Goal: Information Seeking & Learning: Learn about a topic

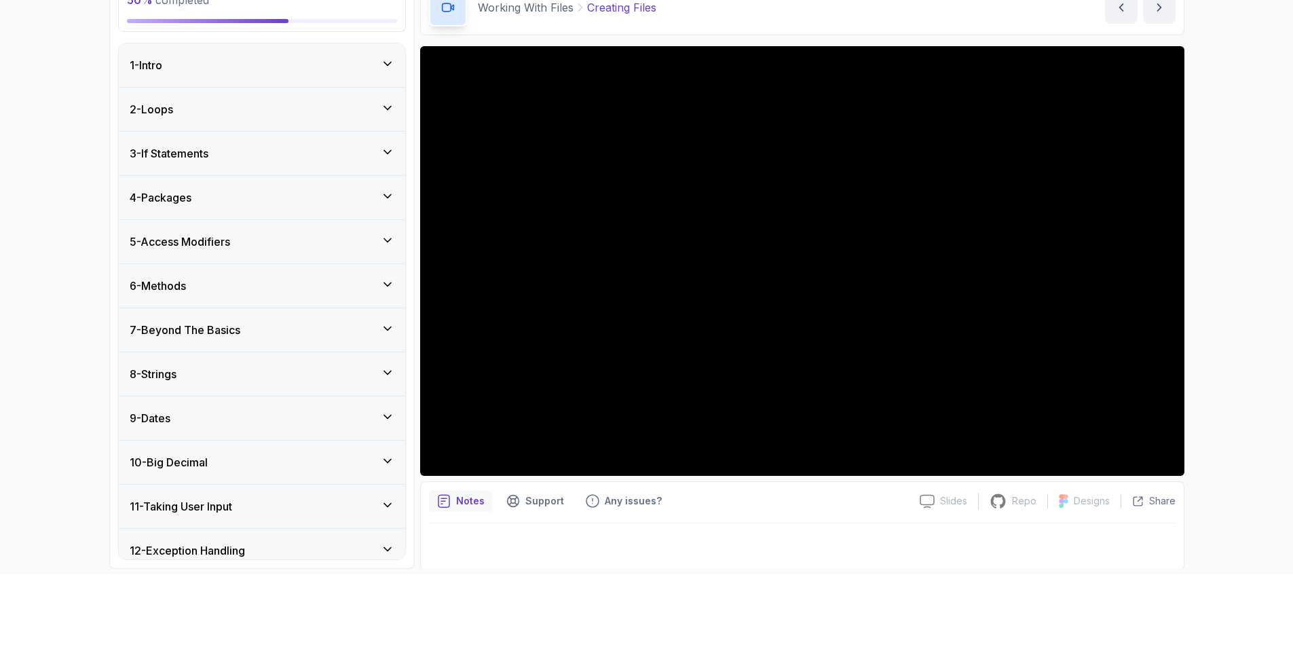
scroll to position [322, 0]
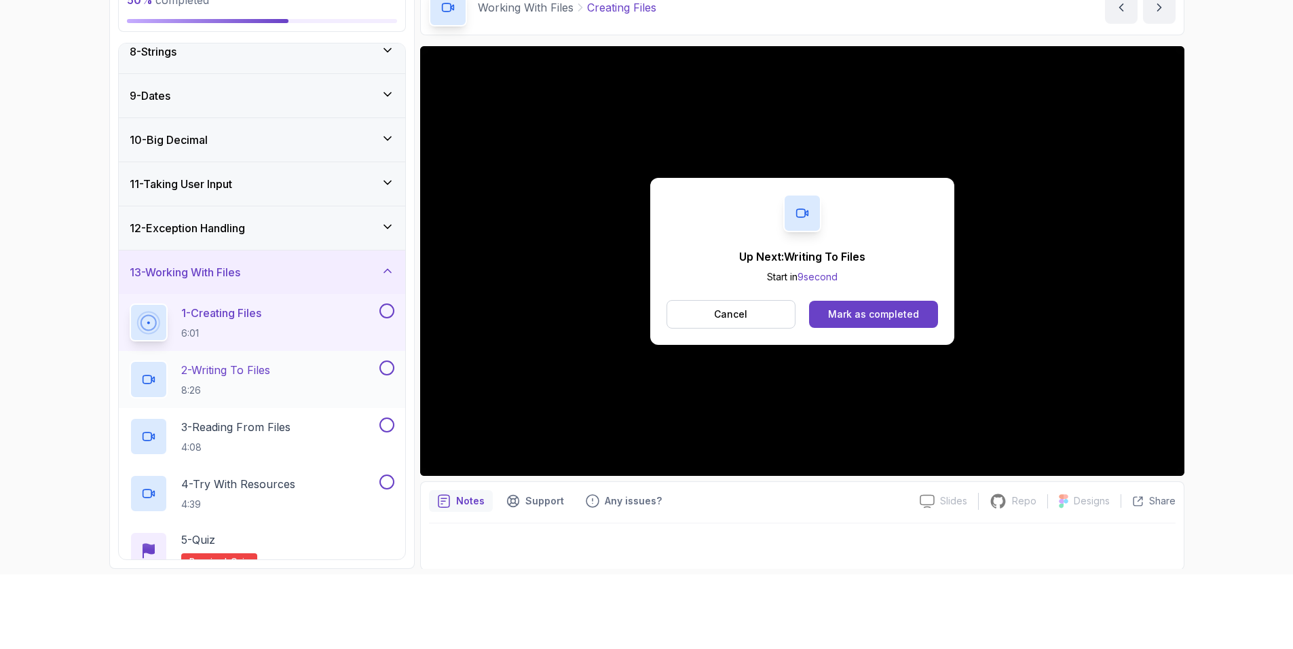
click at [244, 375] on h2 "2 - Writing To Files 8:26" at bounding box center [225, 379] width 89 height 35
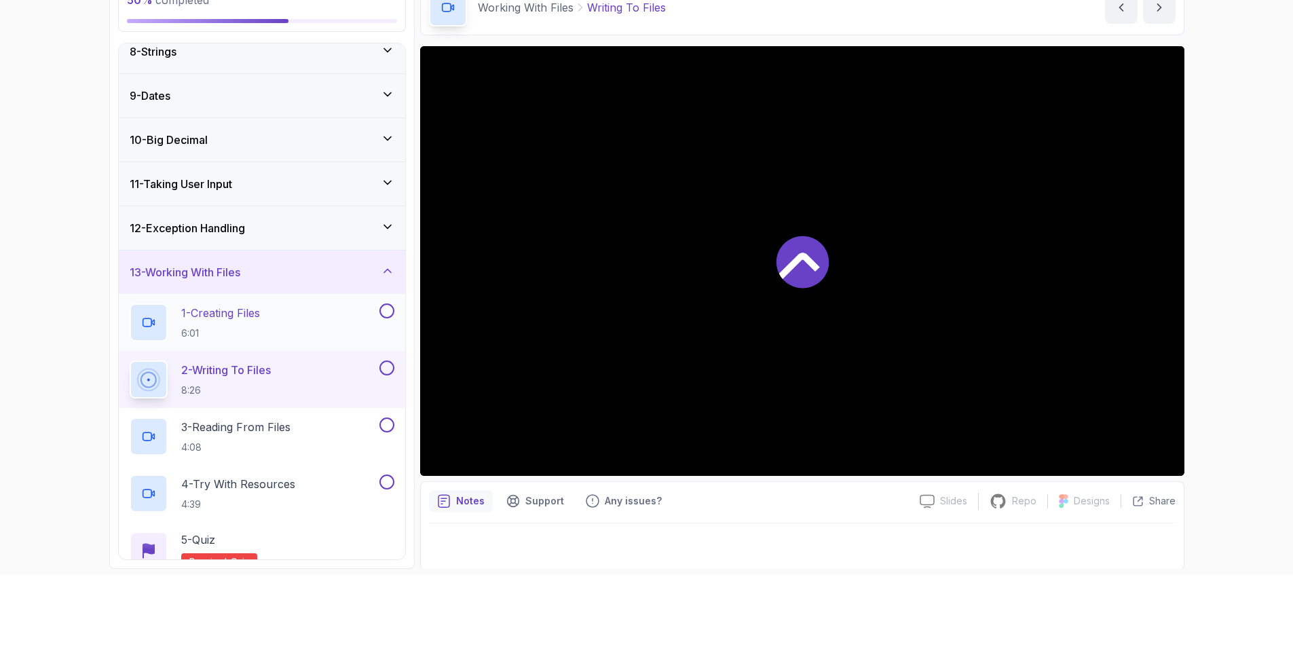
click at [388, 310] on button at bounding box center [386, 310] width 15 height 15
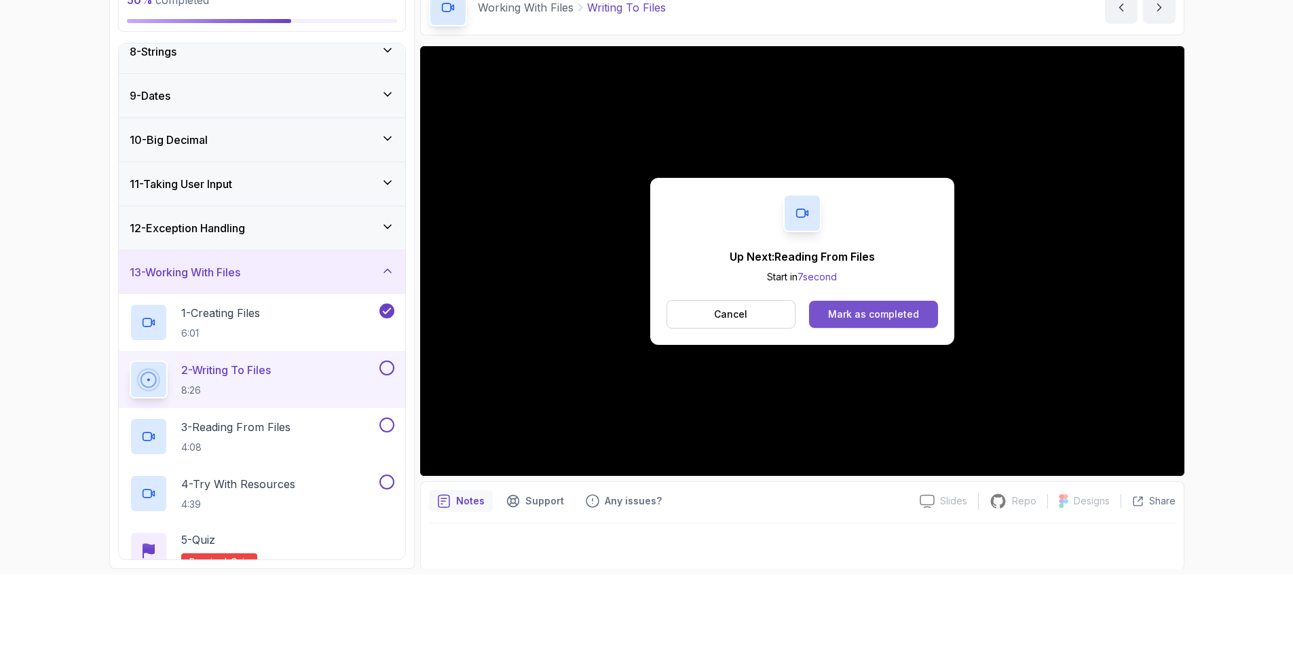
click at [860, 308] on div "Mark as completed" at bounding box center [873, 315] width 91 height 14
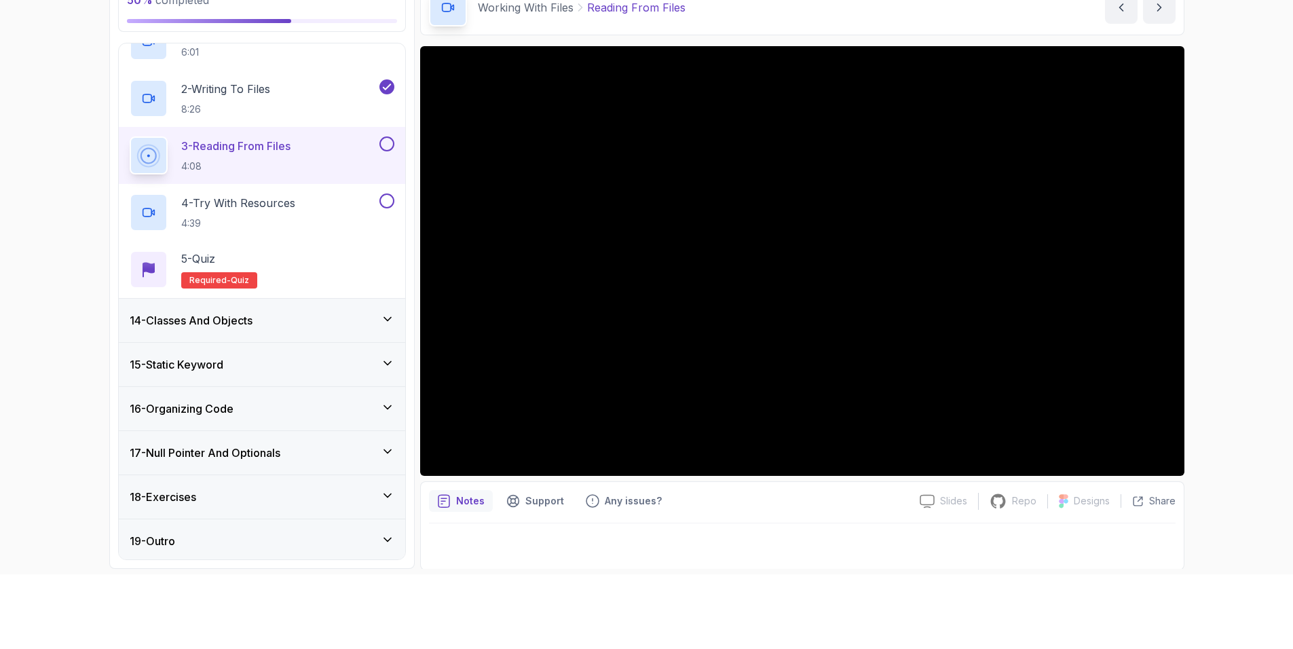
scroll to position [607, 0]
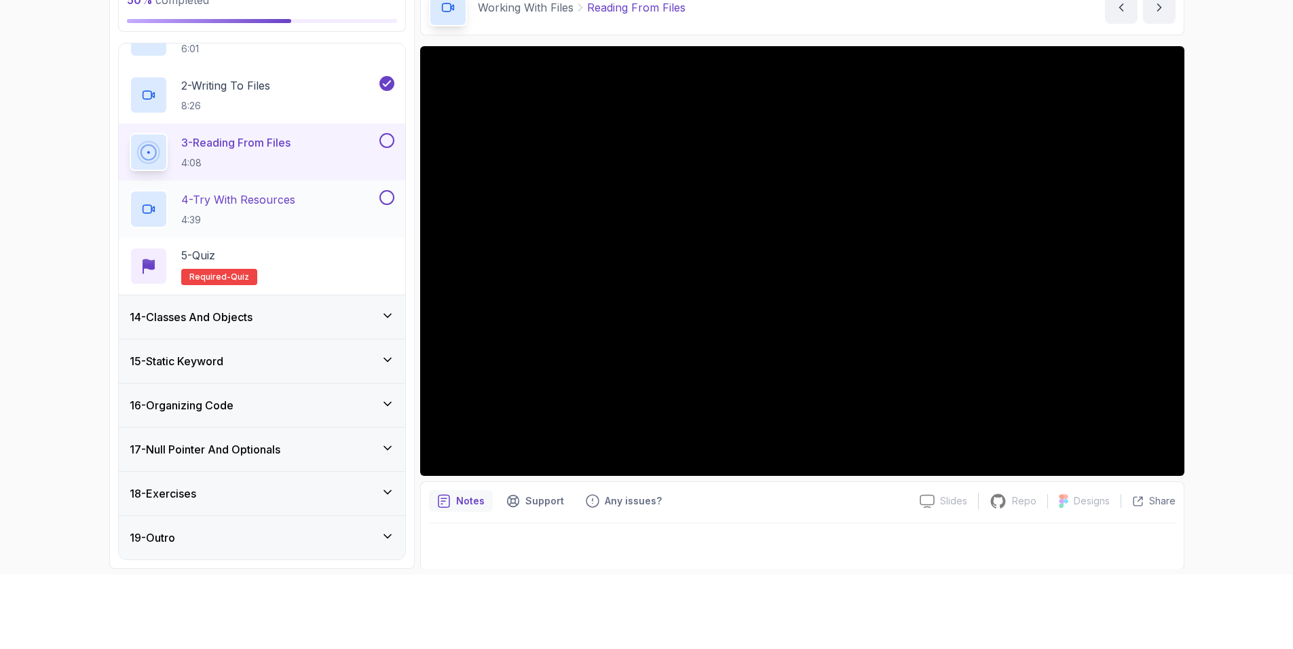
click at [307, 203] on div "4 - Try With Resources 4:39" at bounding box center [253, 209] width 247 height 38
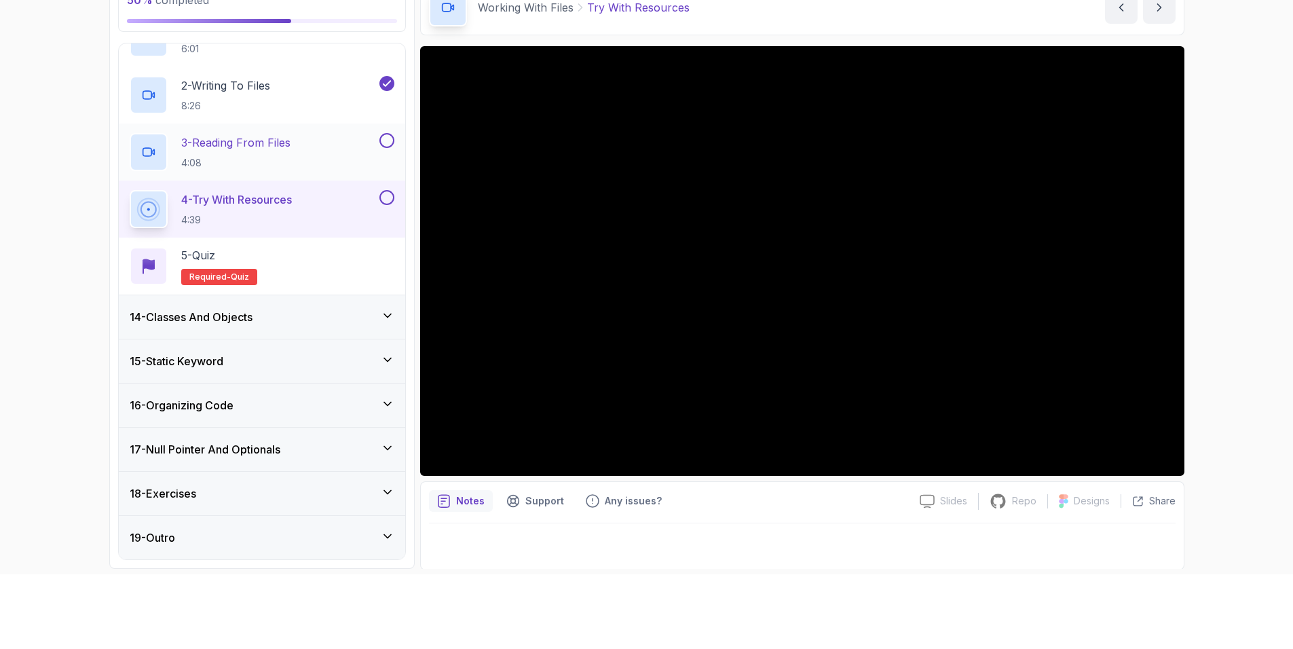
click at [388, 133] on button at bounding box center [386, 140] width 15 height 15
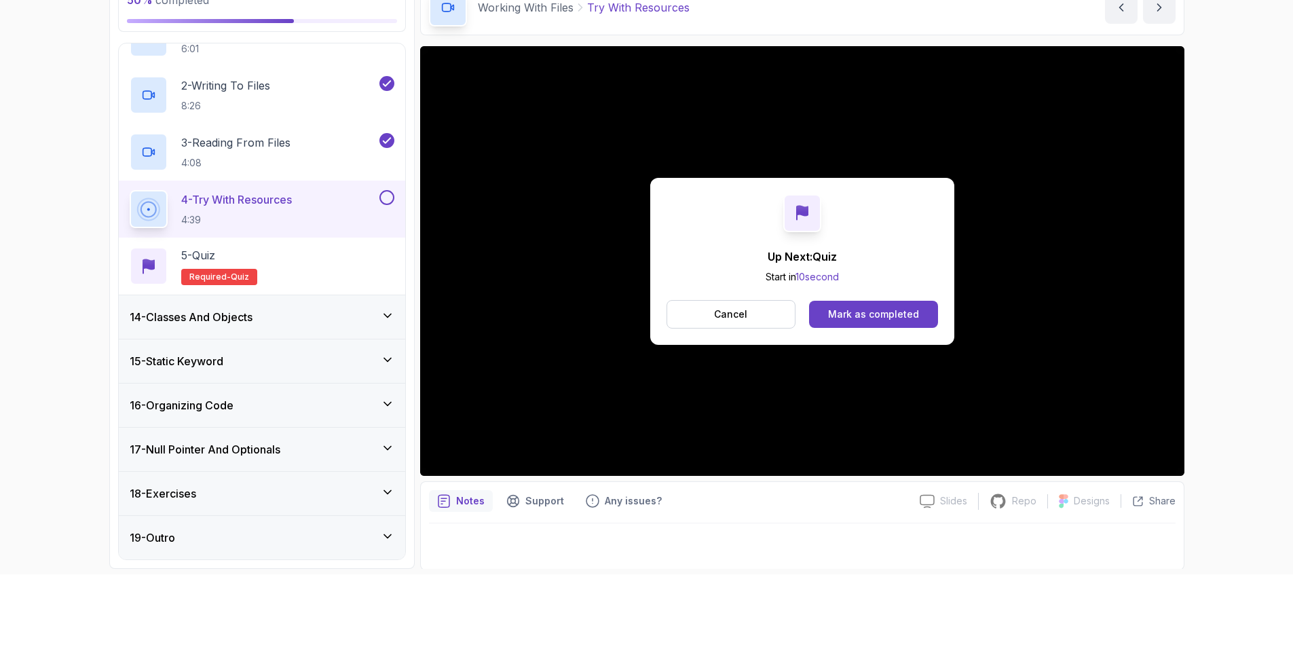
click at [391, 197] on button at bounding box center [386, 197] width 15 height 15
click at [286, 258] on div "5 - Quiz Required- quiz" at bounding box center [262, 266] width 265 height 38
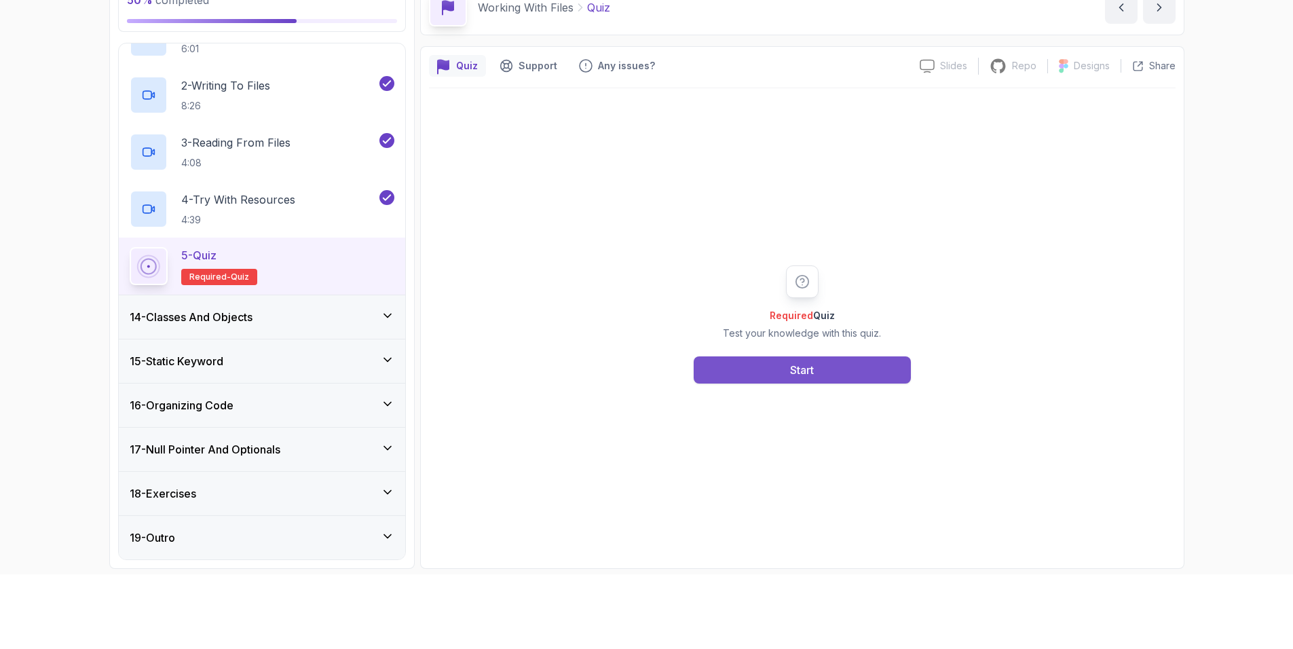
click at [777, 359] on button "Start" at bounding box center [802, 369] width 217 height 27
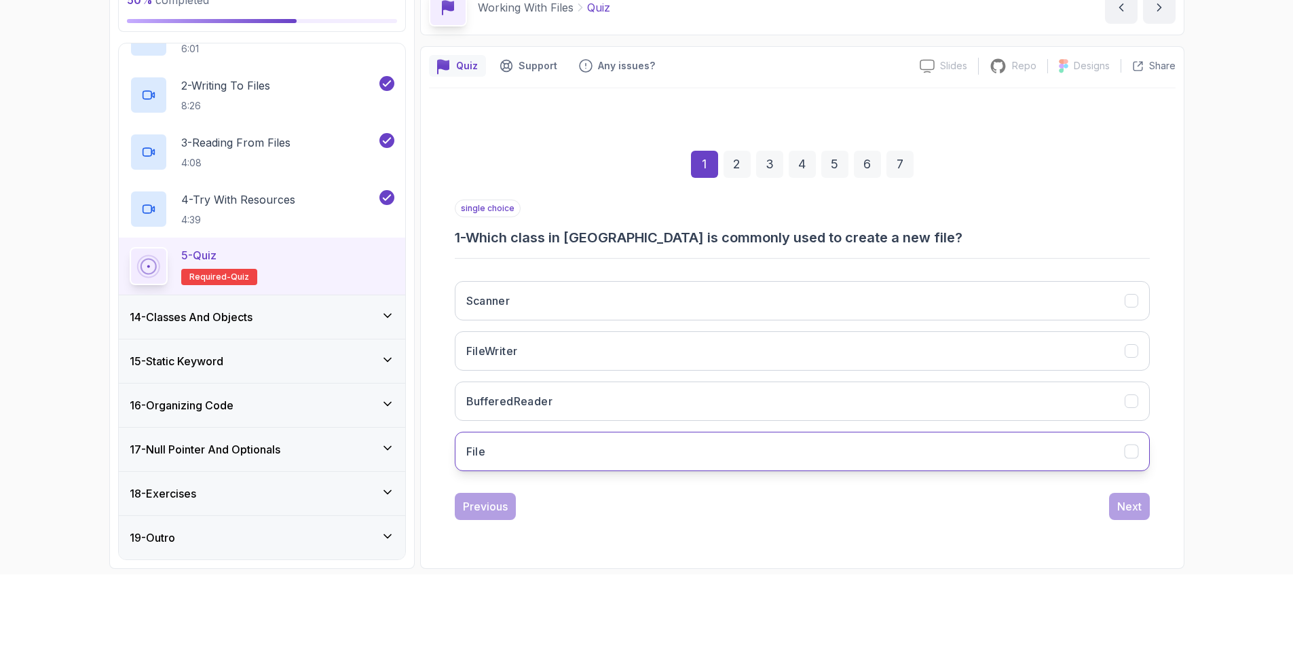
click at [674, 457] on button "File" at bounding box center [802, 451] width 695 height 39
click at [1136, 502] on div "Next" at bounding box center [1129, 506] width 24 height 16
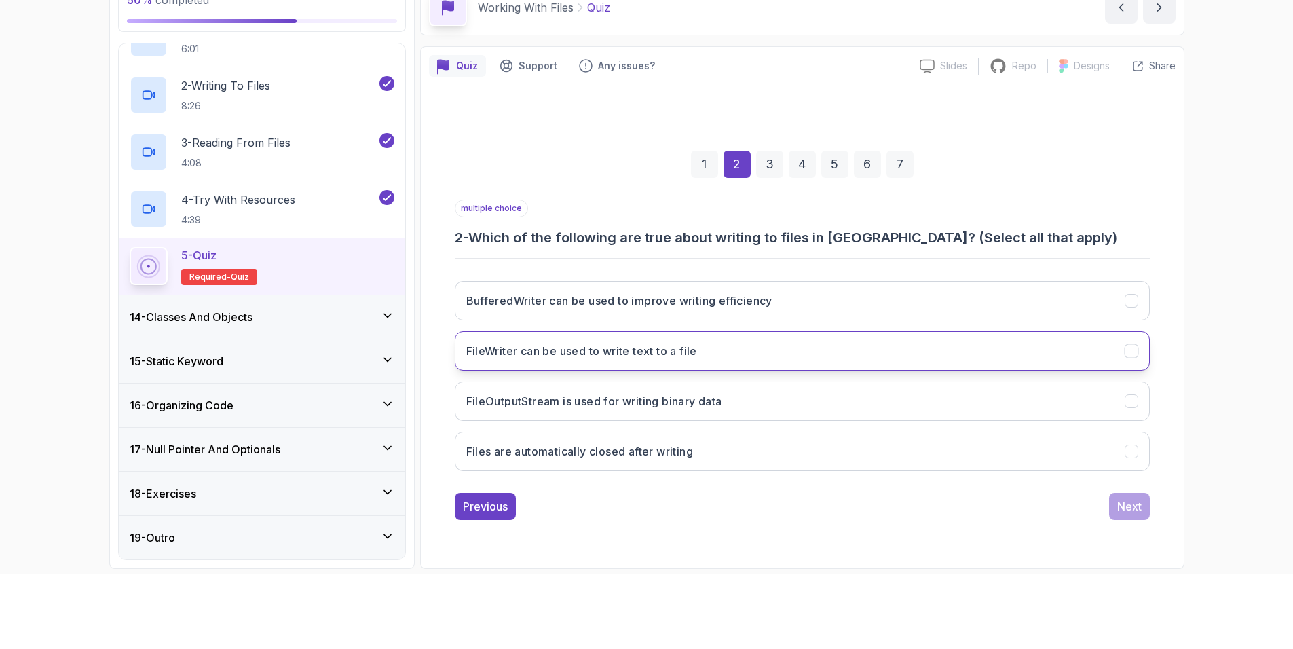
click at [1127, 344] on icon "FileWriter can be used to write text to a file" at bounding box center [1131, 350] width 13 height 13
click at [1136, 288] on button "BufferedWriter can be used to improve writing efficiency" at bounding box center [802, 300] width 695 height 39
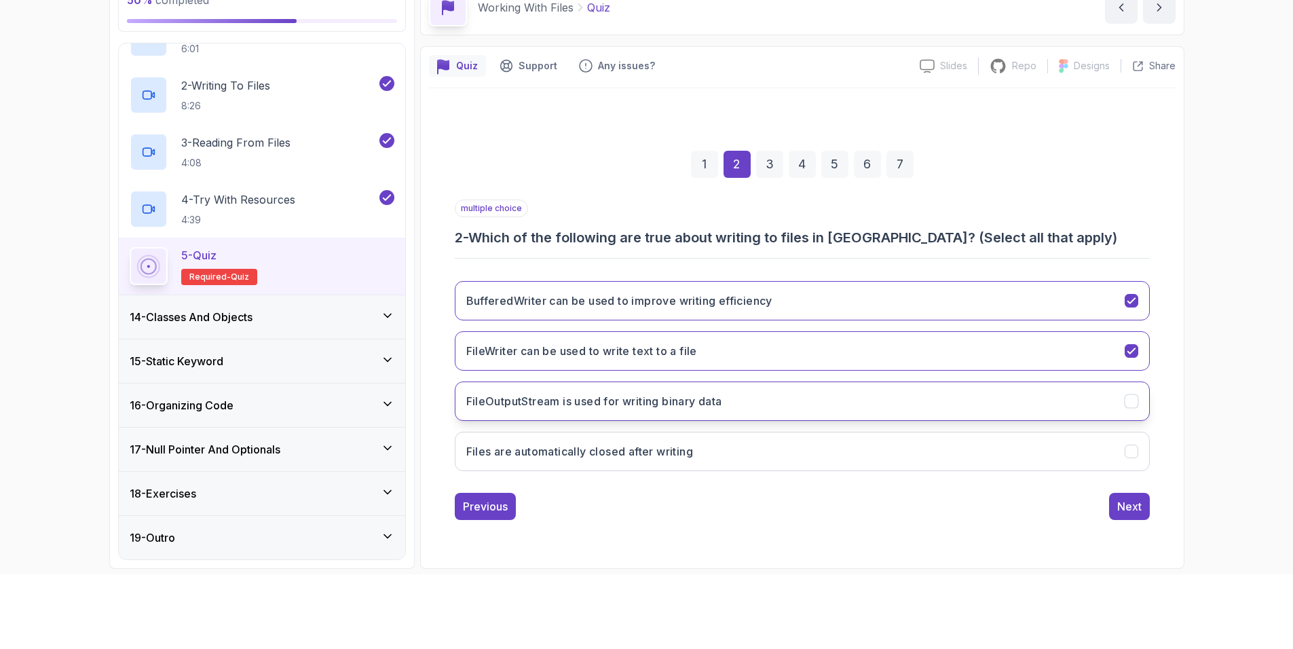
click at [1133, 401] on icon "FileOutputStream is used for writing binary data" at bounding box center [1131, 400] width 13 height 13
click at [1123, 507] on div "Next" at bounding box center [1129, 506] width 24 height 16
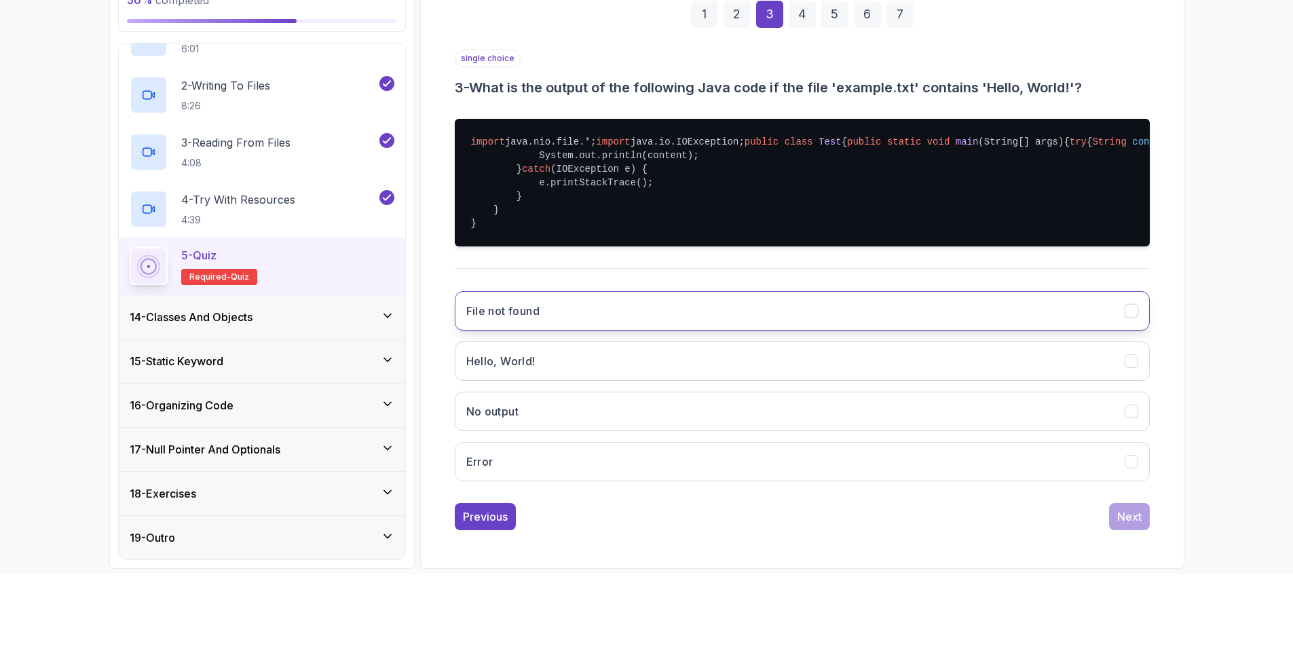
scroll to position [207, 0]
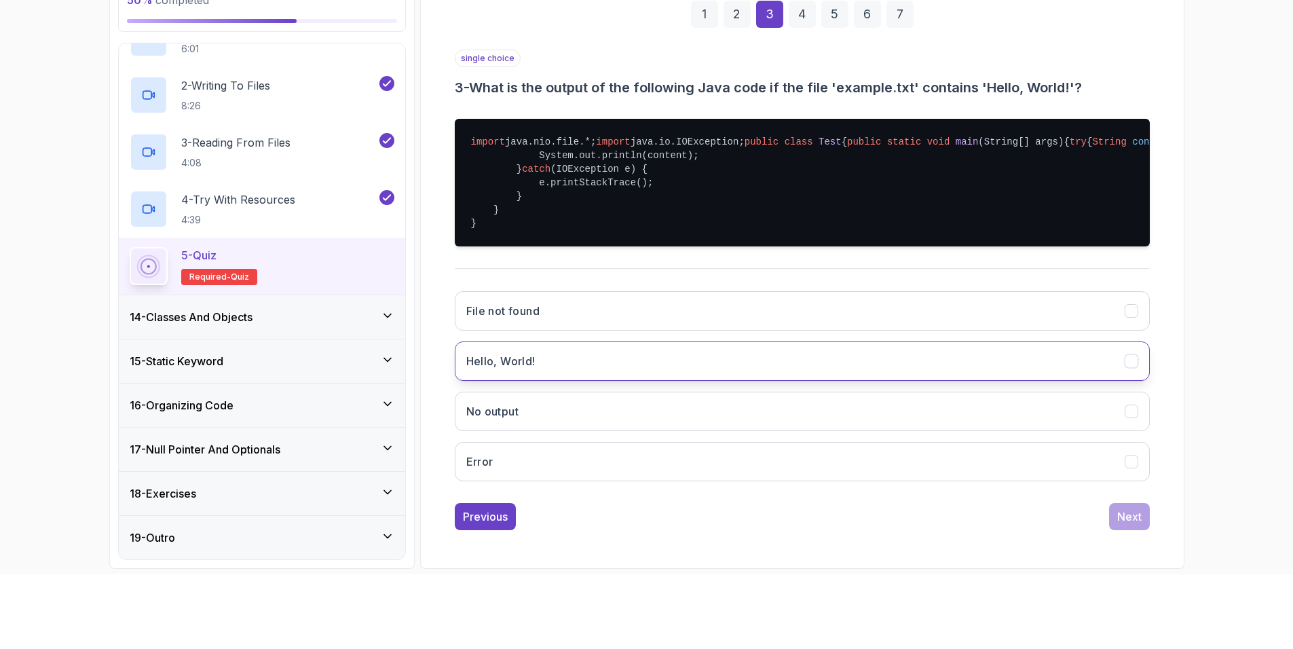
click at [855, 365] on button "Hello, World!" at bounding box center [802, 360] width 695 height 39
click at [1136, 513] on div "Next" at bounding box center [1129, 516] width 24 height 16
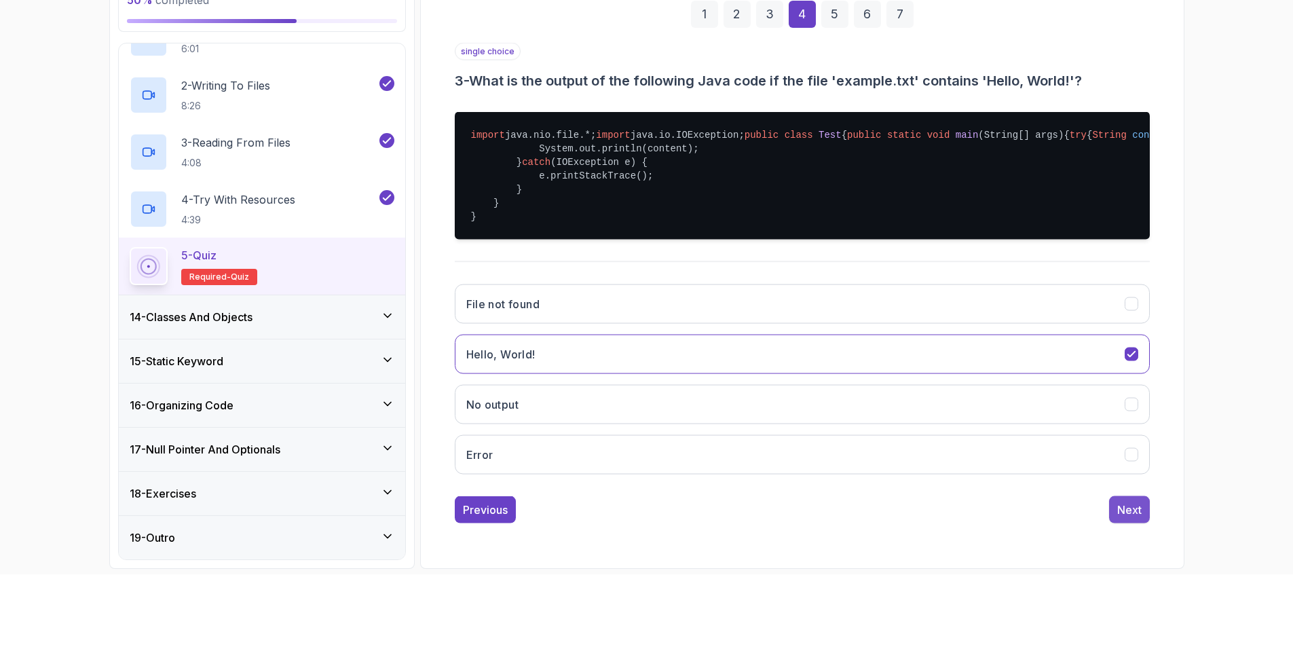
scroll to position [0, 0]
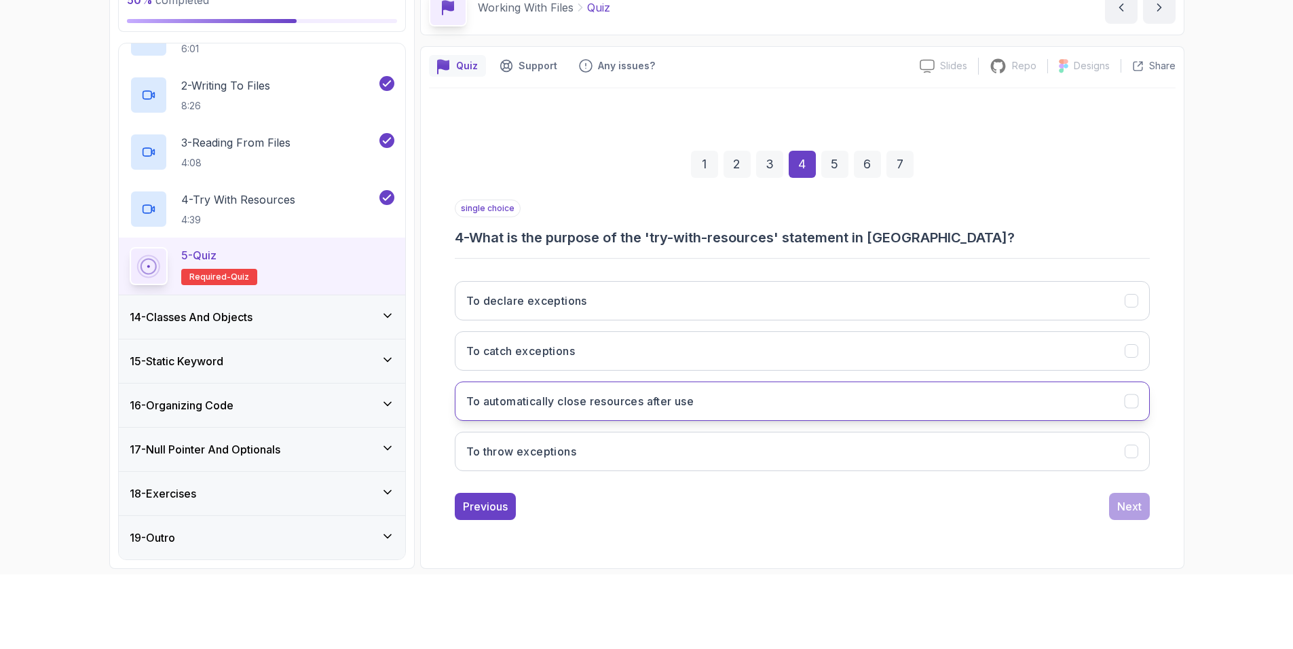
click at [787, 404] on button "To automatically close resources after use" at bounding box center [802, 400] width 695 height 39
click at [1136, 510] on div "Next" at bounding box center [1129, 506] width 24 height 16
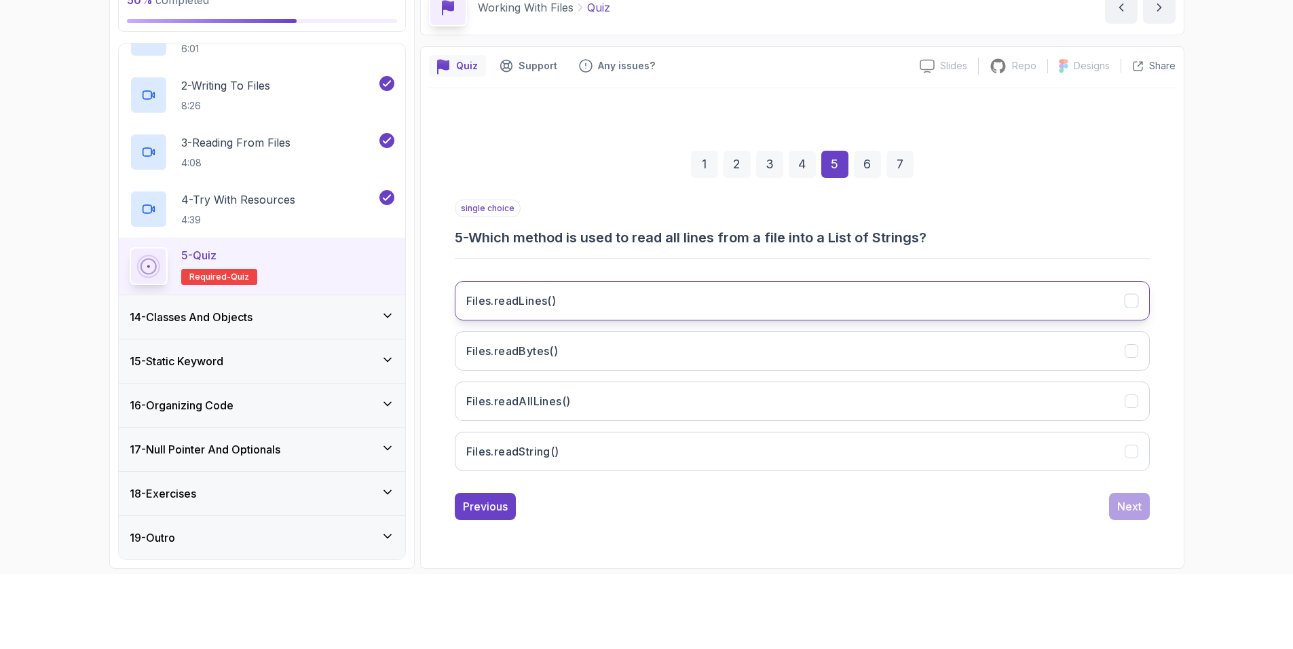
click at [1052, 303] on button "Files.readLines()" at bounding box center [802, 300] width 695 height 39
click at [1139, 500] on div "Next" at bounding box center [1129, 506] width 24 height 16
click at [1045, 297] on button "file.newFile()" at bounding box center [802, 300] width 695 height 39
click at [1137, 500] on div "Next" at bounding box center [1129, 506] width 24 height 16
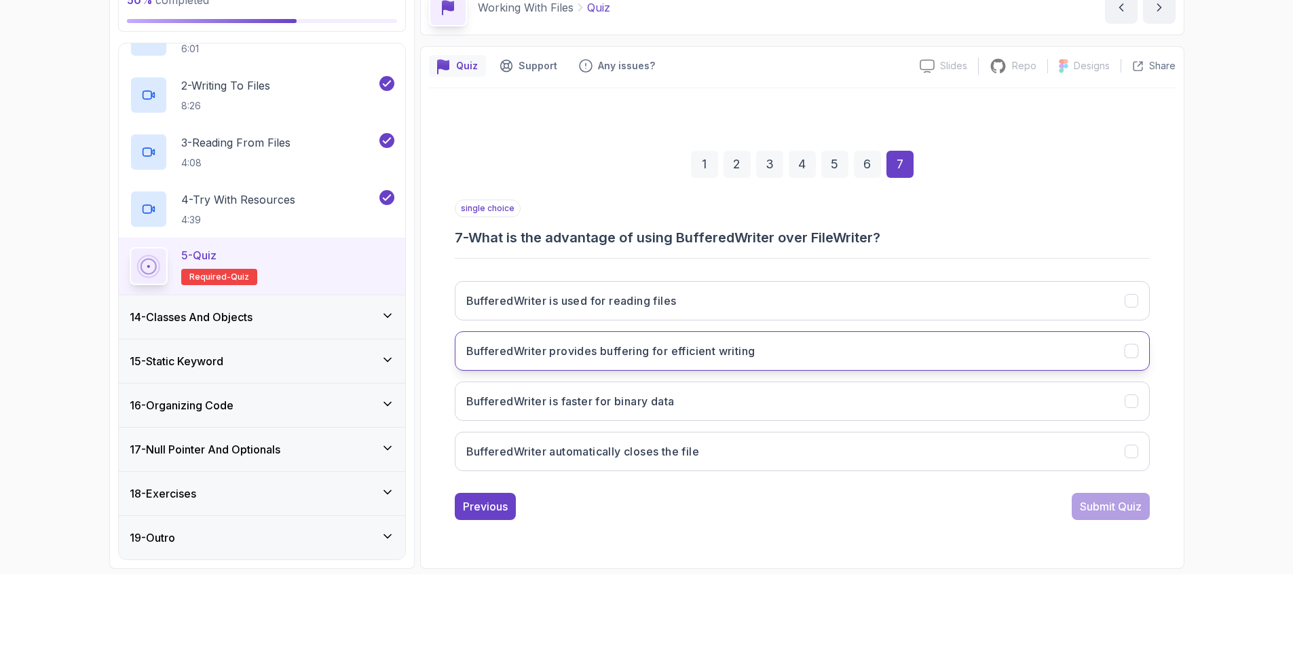
click at [1128, 346] on icon "BufferedWriter provides buffering for efficient writing" at bounding box center [1131, 350] width 13 height 13
click at [1121, 498] on div "Submit Quiz" at bounding box center [1111, 506] width 62 height 16
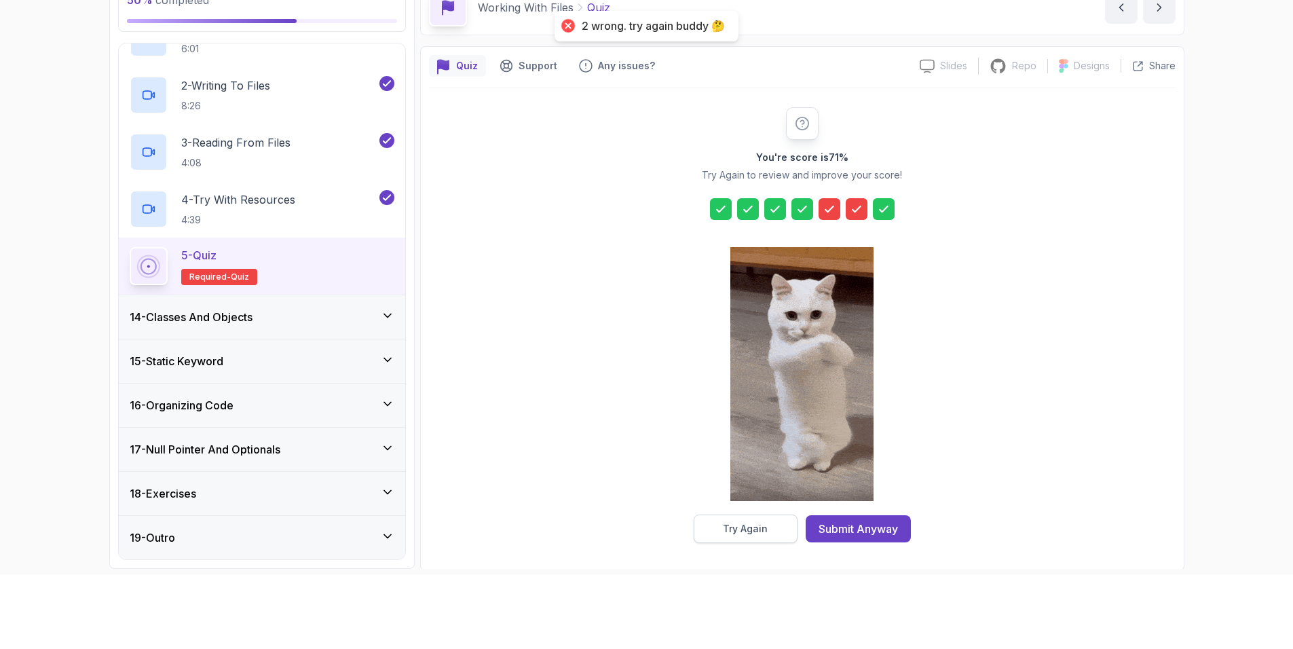
click at [756, 529] on div "Try Again" at bounding box center [745, 529] width 45 height 14
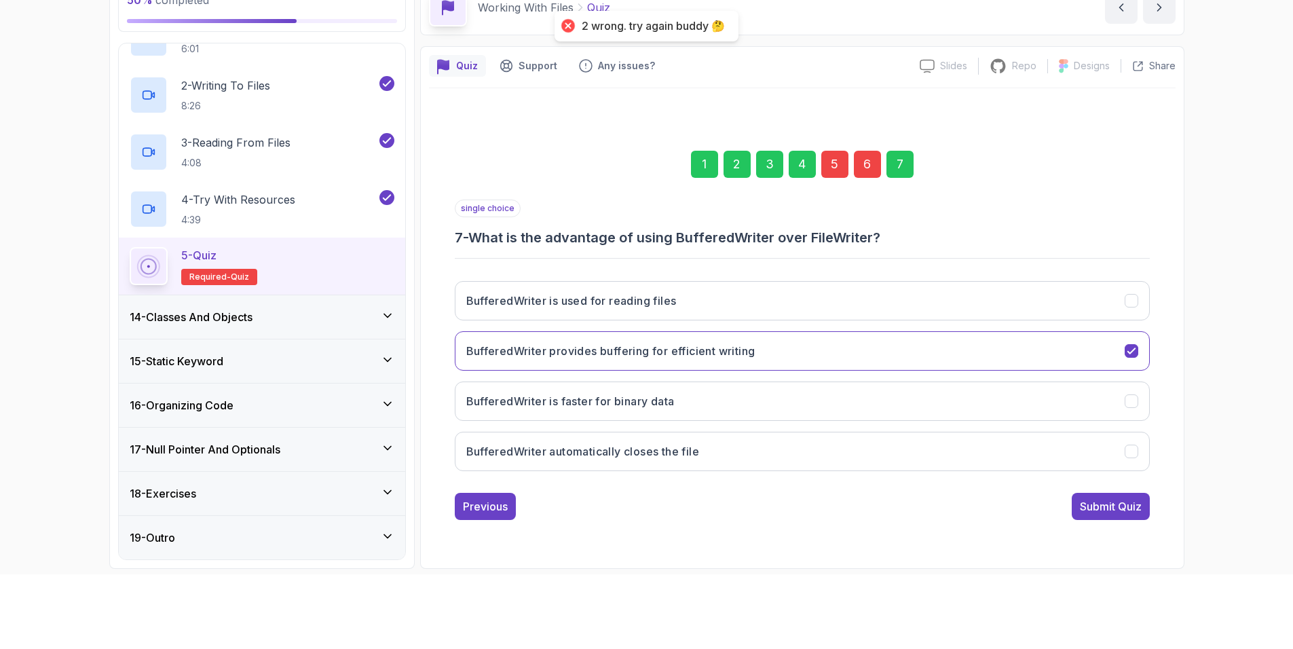
click at [836, 160] on div "5" at bounding box center [834, 164] width 27 height 27
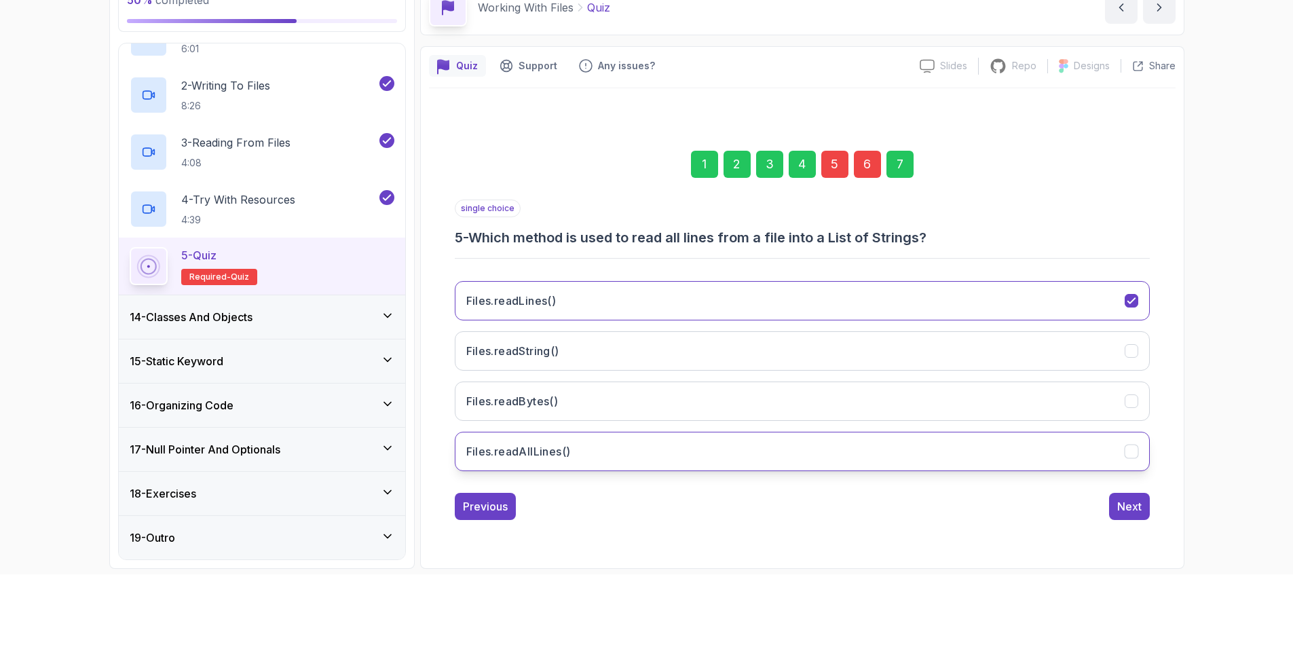
click at [1134, 451] on icon "Files.readAllLines()" at bounding box center [1131, 451] width 13 height 13
click at [1132, 505] on div "Next" at bounding box center [1129, 506] width 24 height 16
click at [1133, 447] on icon "file.createNewFile()" at bounding box center [1131, 451] width 13 height 13
click at [1135, 508] on div "Next" at bounding box center [1129, 506] width 24 height 16
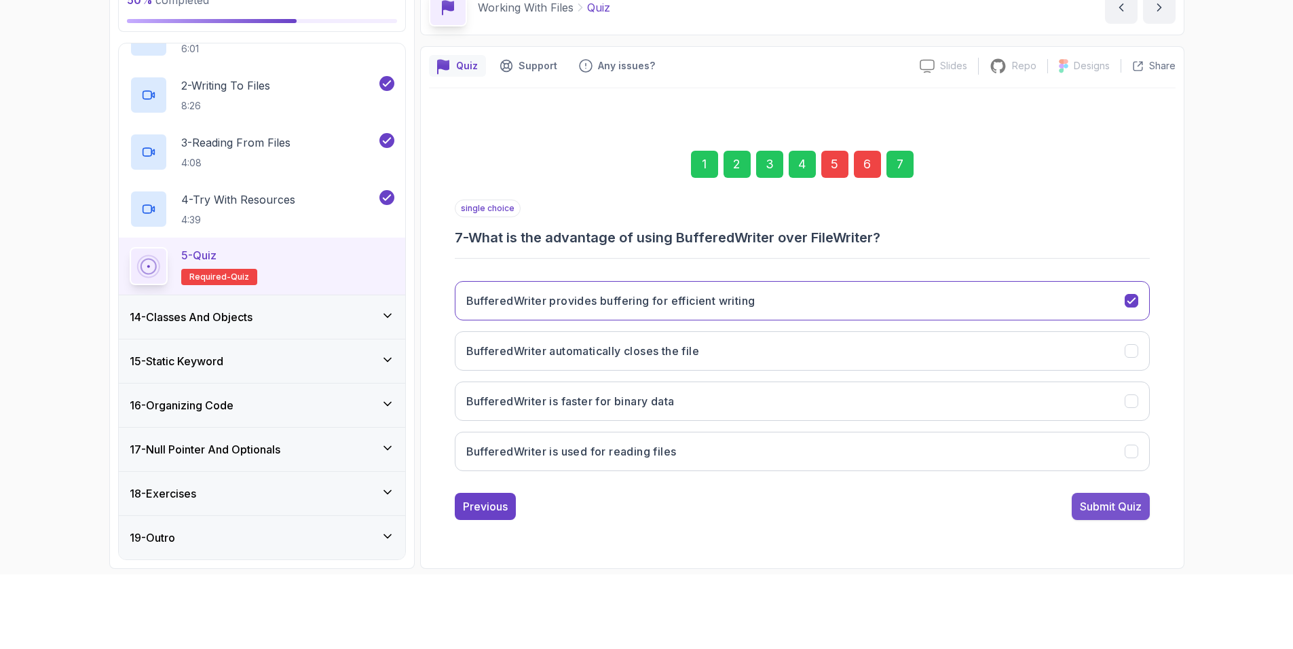
click at [1111, 502] on div "Submit Quiz" at bounding box center [1111, 506] width 62 height 16
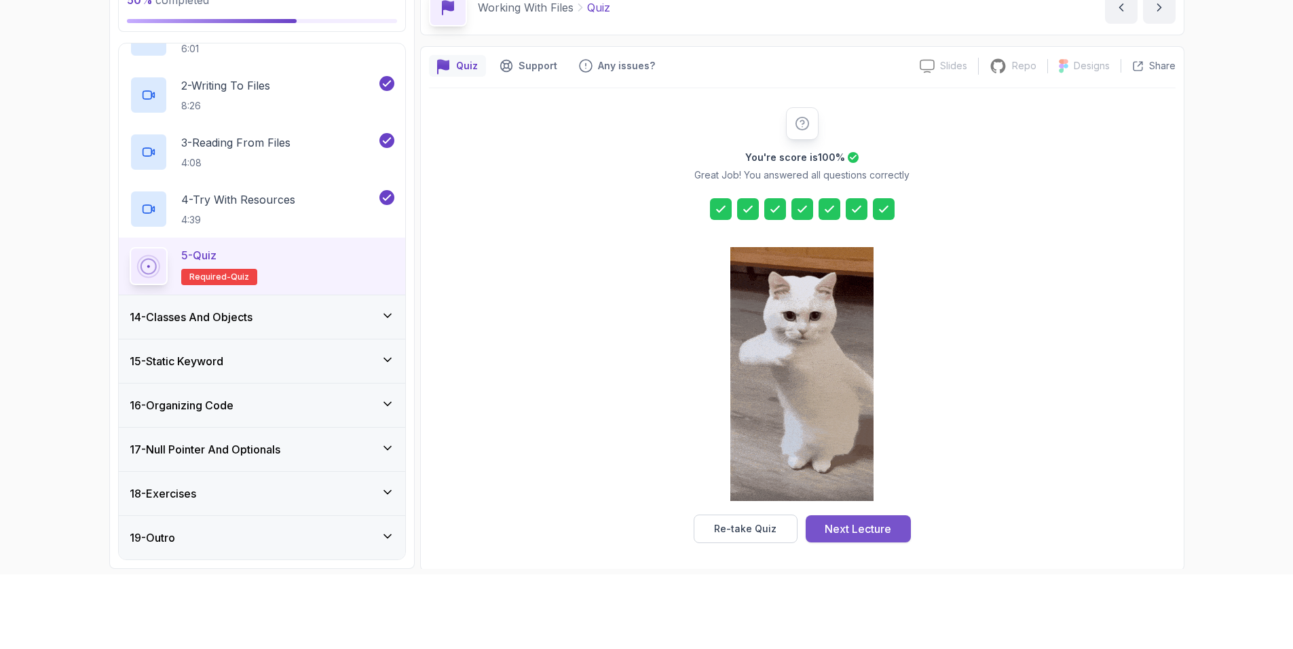
click at [880, 523] on div "Next Lecture" at bounding box center [858, 529] width 67 height 16
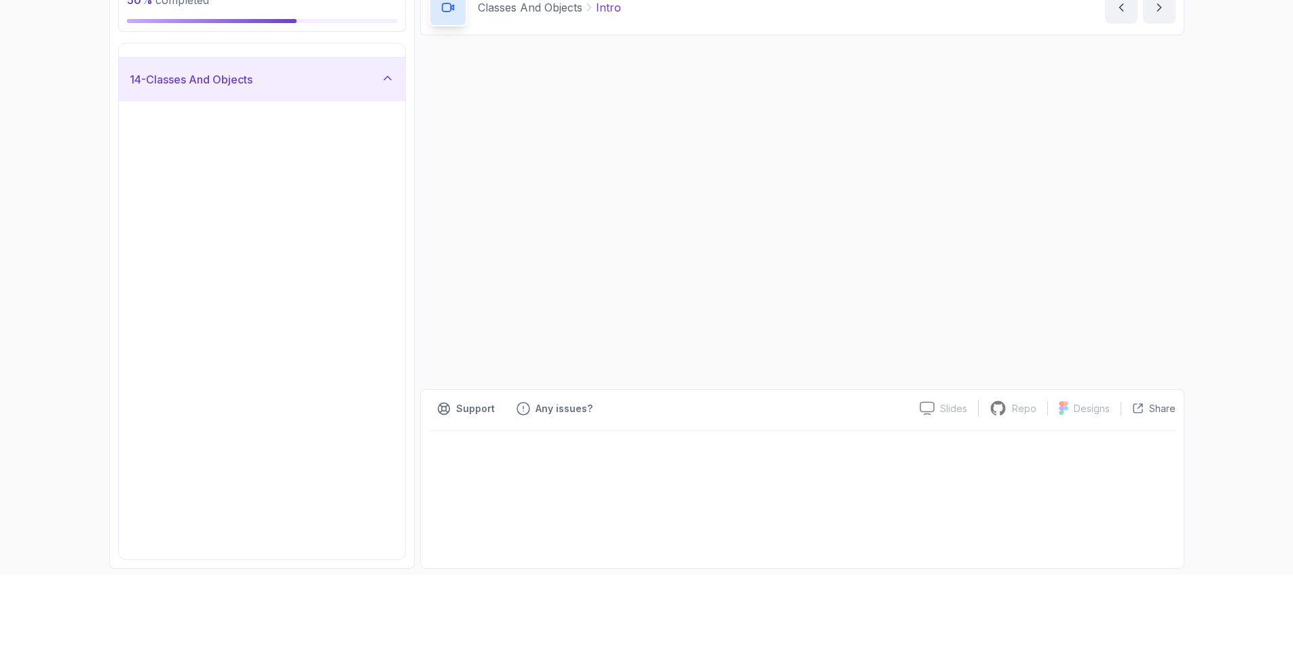
scroll to position [322, 0]
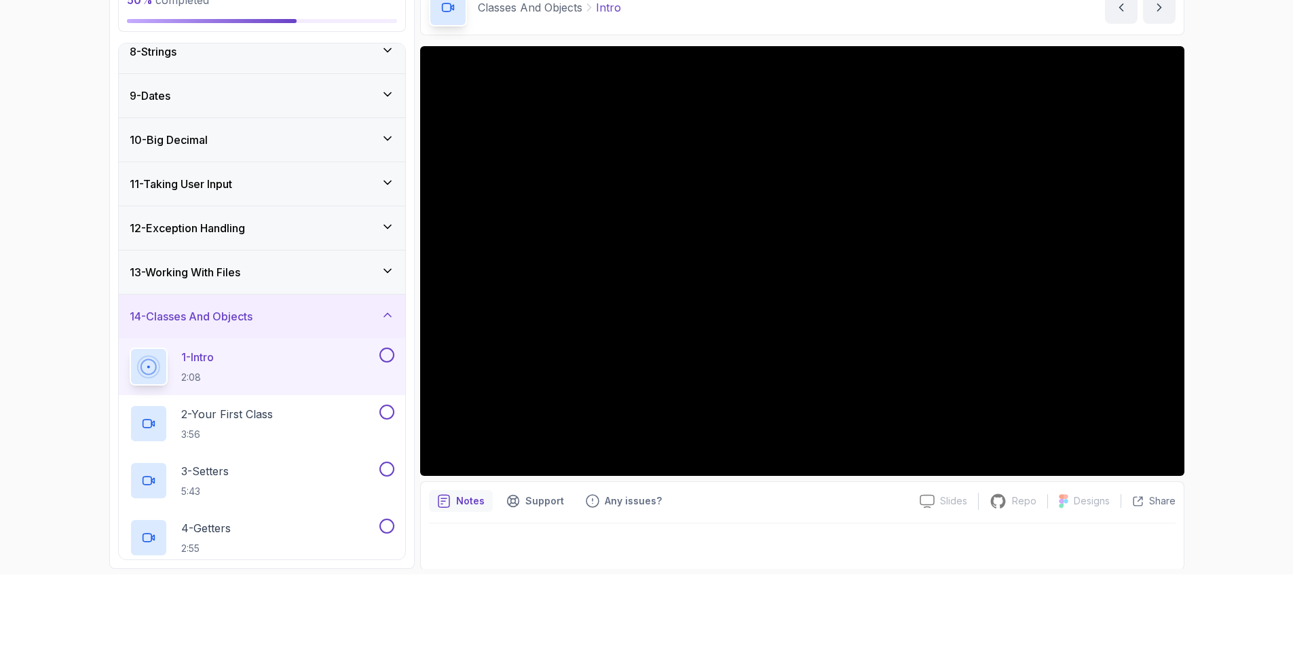
click at [924, 542] on div at bounding box center [802, 542] width 747 height 38
click at [384, 350] on button at bounding box center [386, 355] width 15 height 15
click at [314, 411] on div "2 - Your First Class 3:56" at bounding box center [253, 424] width 247 height 38
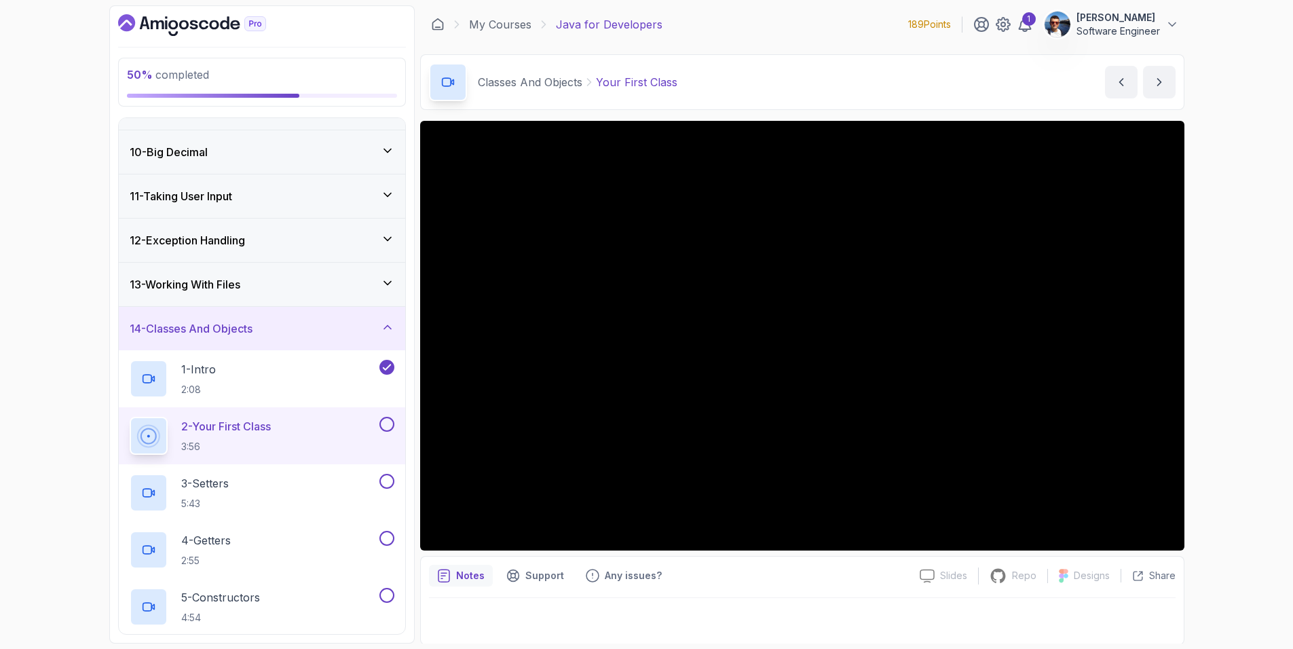
scroll to position [389, 0]
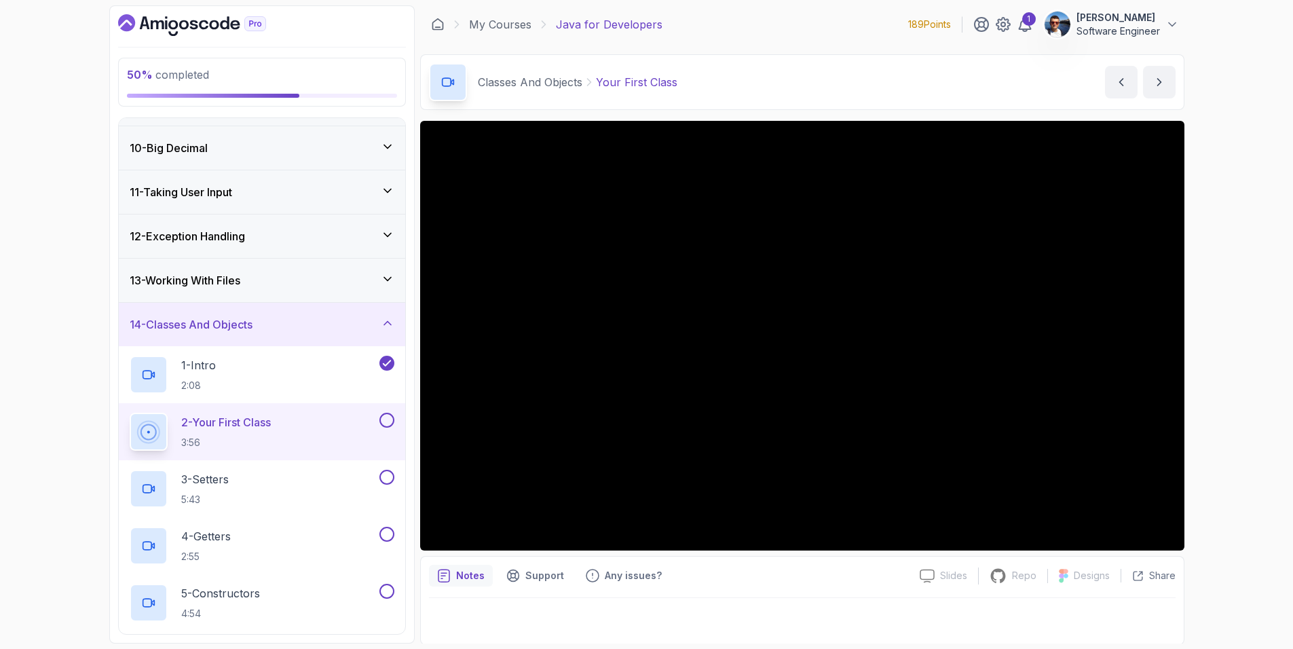
click at [265, 420] on p "2 - Your First Class" at bounding box center [226, 422] width 90 height 16
click at [274, 477] on div "3 - Setters 5:43" at bounding box center [253, 489] width 247 height 38
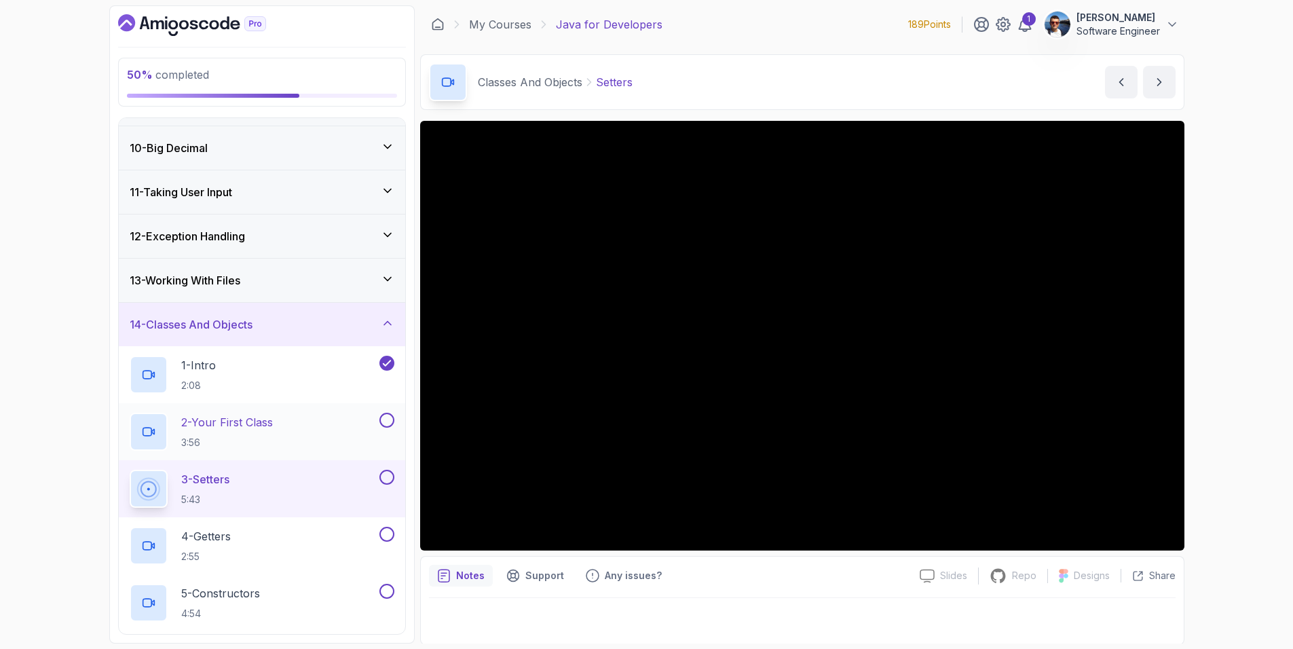
click at [392, 418] on button at bounding box center [386, 420] width 15 height 15
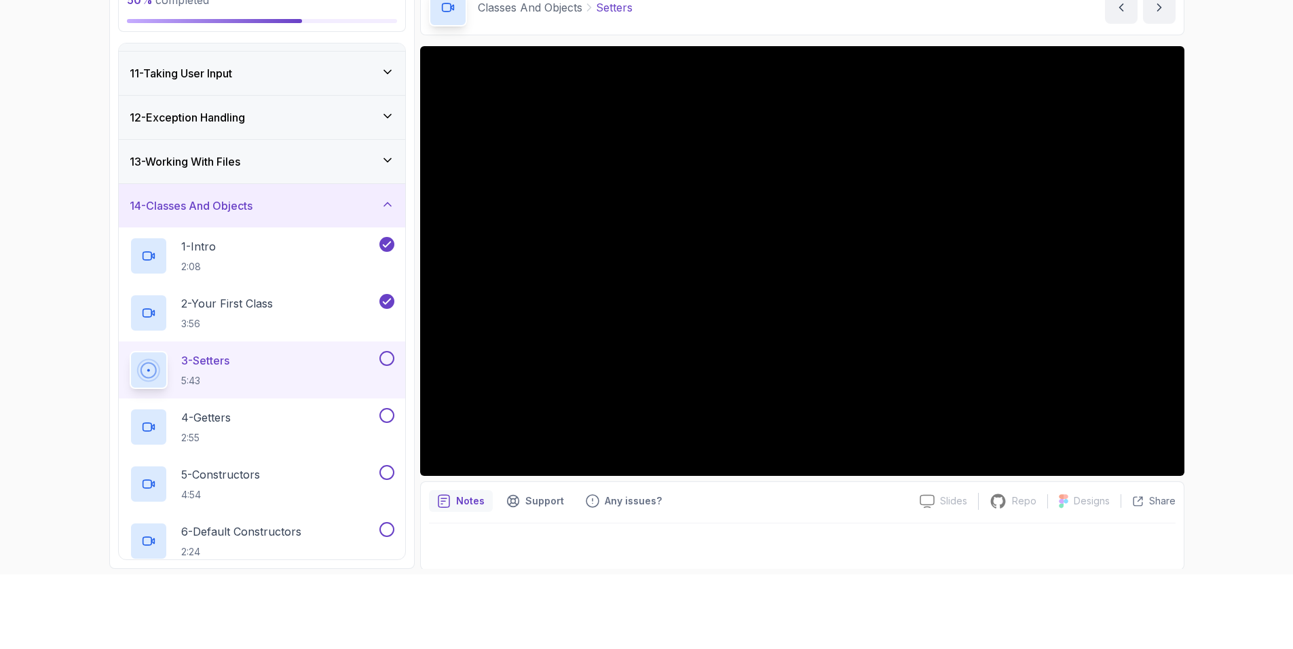
scroll to position [502, 0]
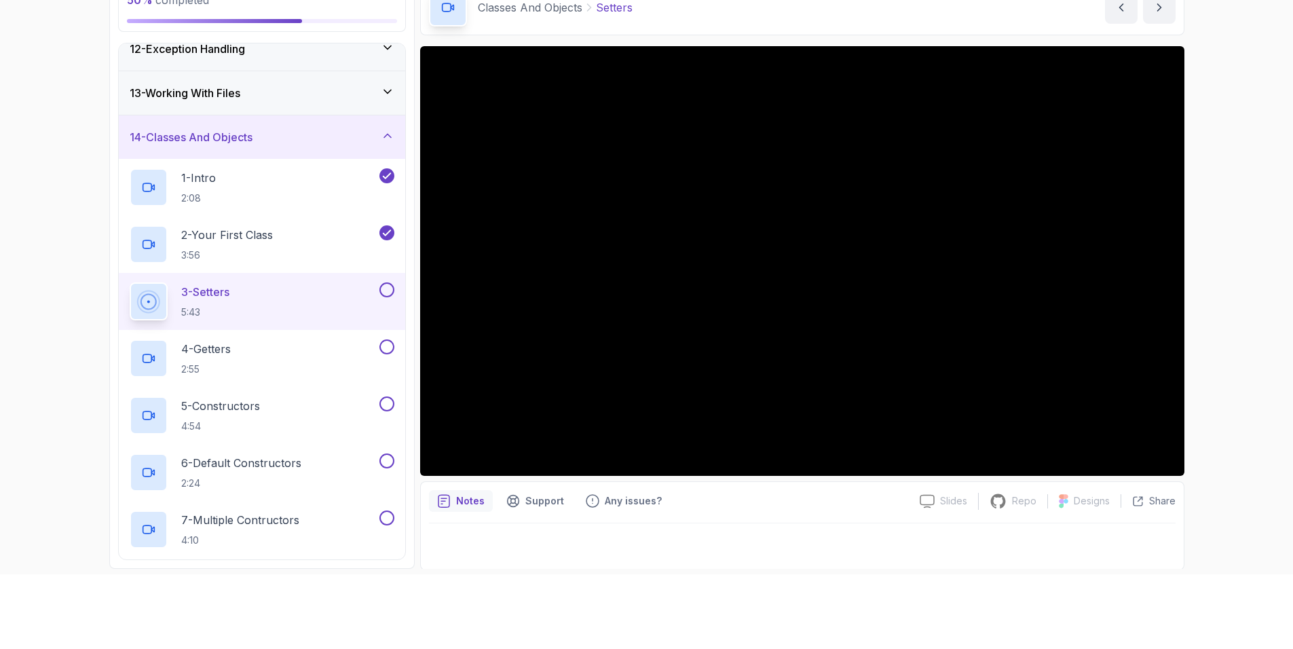
click at [388, 286] on button at bounding box center [386, 289] width 15 height 15
click at [307, 344] on div "4 - Getters 2:55" at bounding box center [253, 358] width 247 height 38
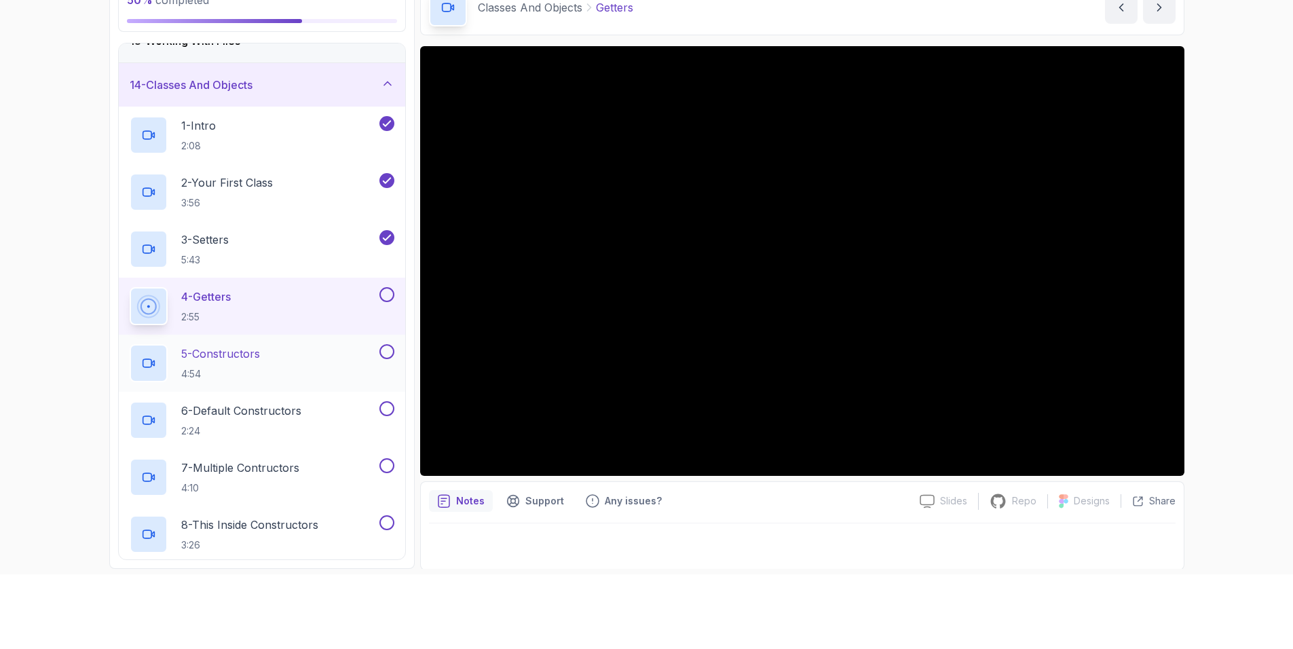
scroll to position [728, 0]
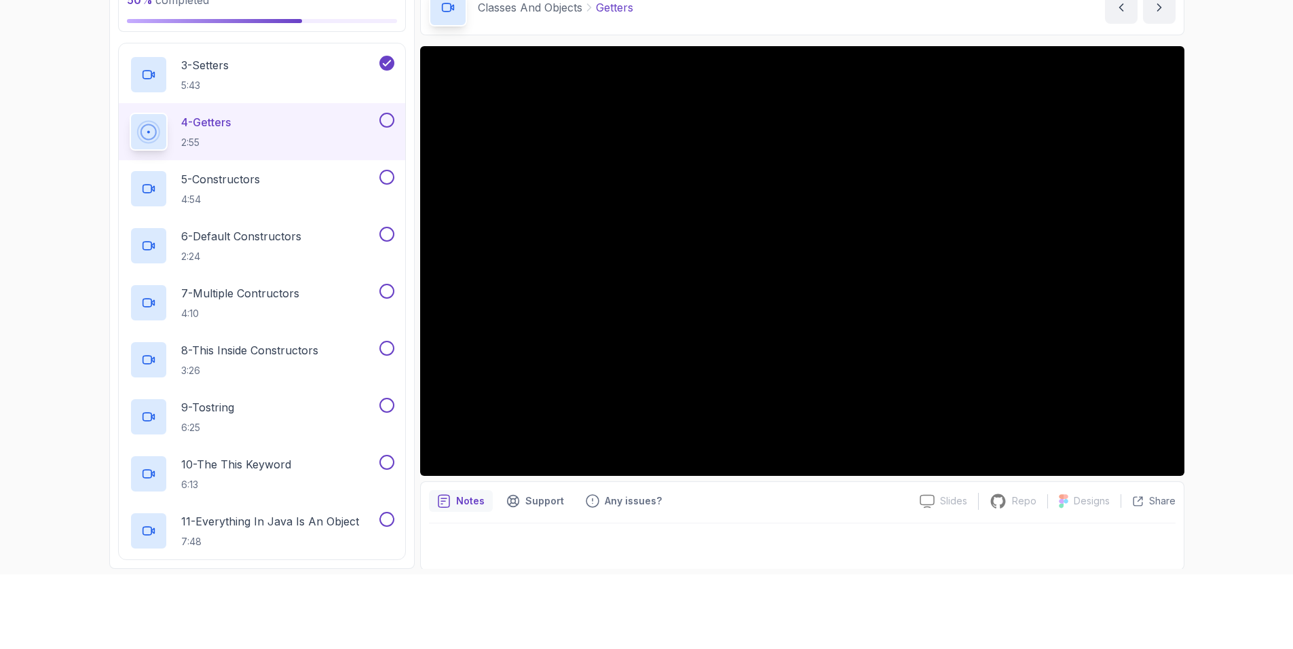
click at [385, 117] on button at bounding box center [386, 120] width 15 height 15
click at [310, 179] on div "5 - Constructors 4:54" at bounding box center [253, 189] width 247 height 38
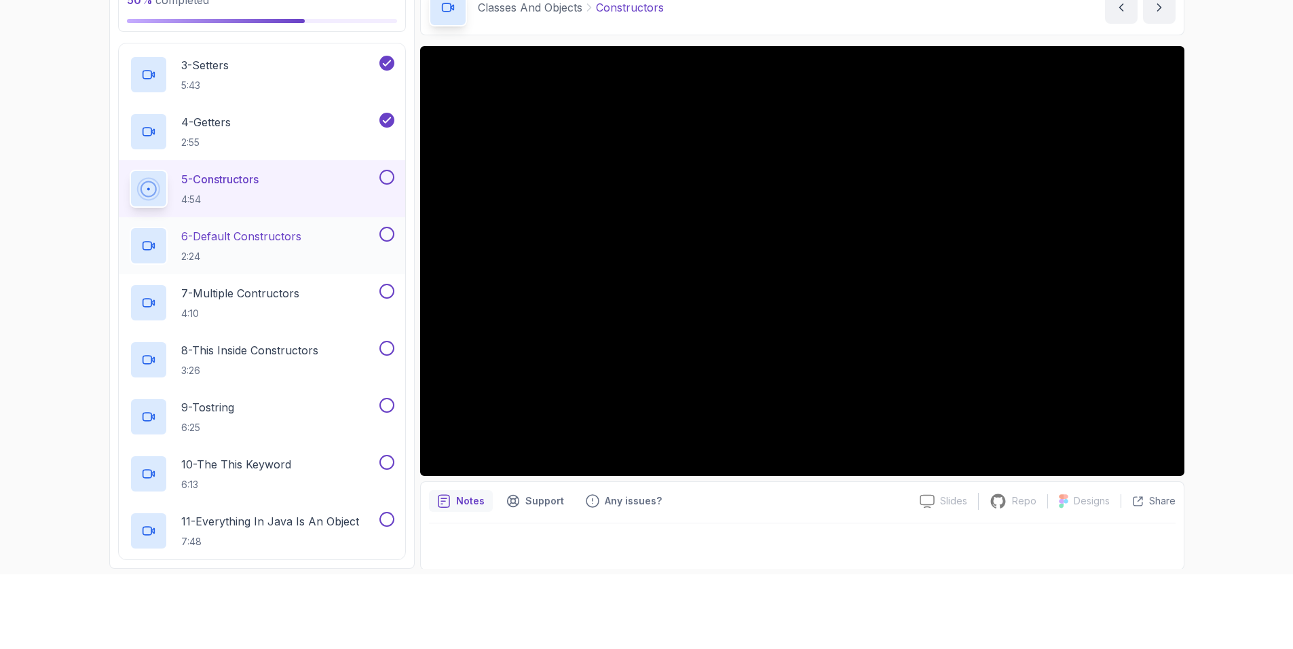
click at [283, 228] on p "6 - Default Constructors" at bounding box center [241, 236] width 120 height 16
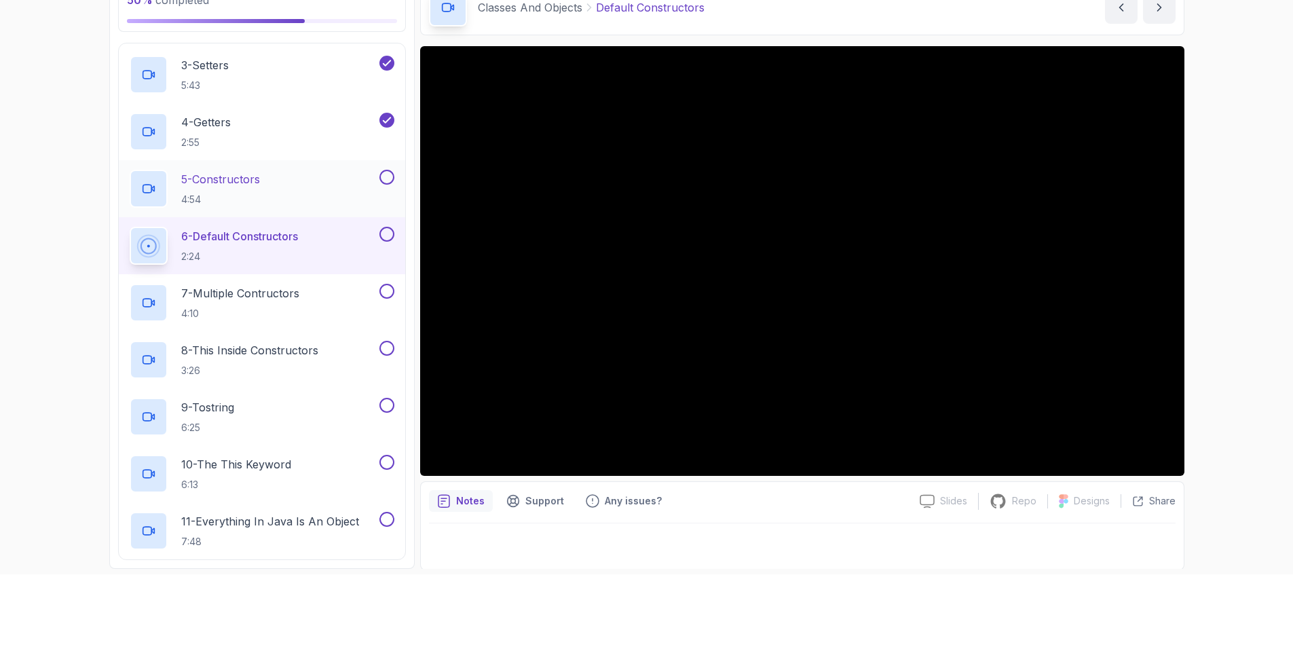
click at [390, 174] on button at bounding box center [386, 177] width 15 height 15
click at [295, 295] on p "7 - Multiple Contructors" at bounding box center [240, 293] width 118 height 16
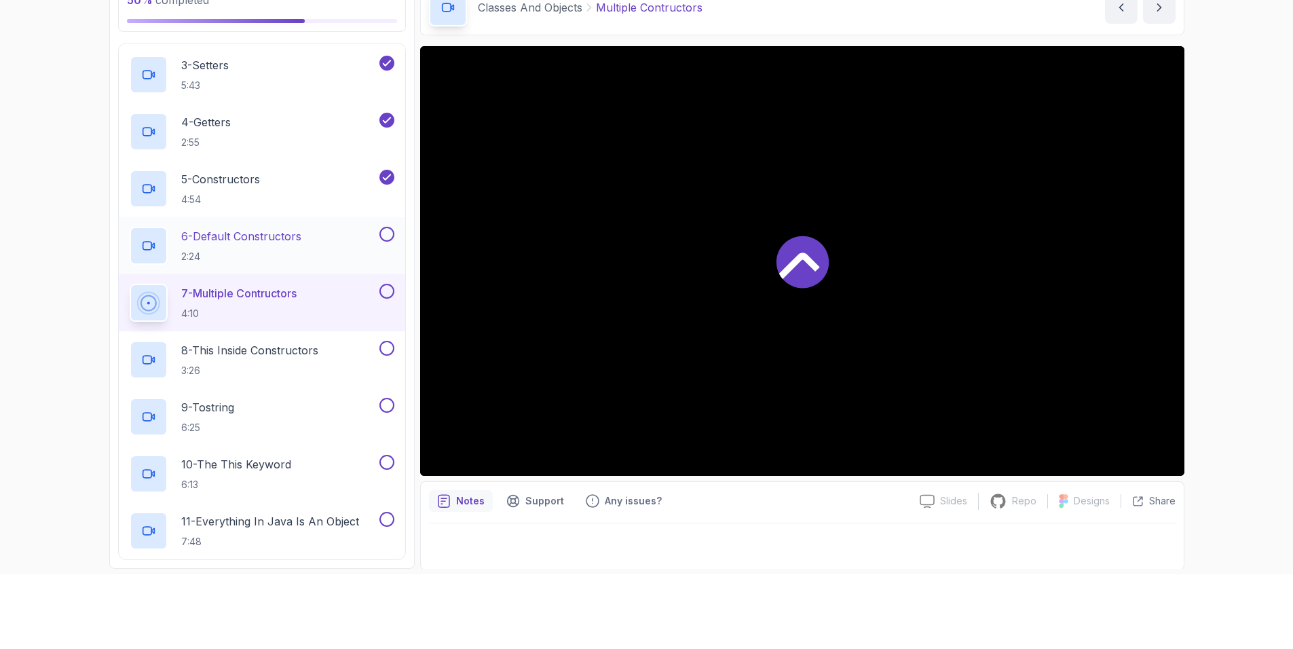
click at [390, 232] on button at bounding box center [386, 234] width 15 height 15
click at [341, 350] on div "8 - This Inside Constructors 3:26" at bounding box center [253, 360] width 247 height 38
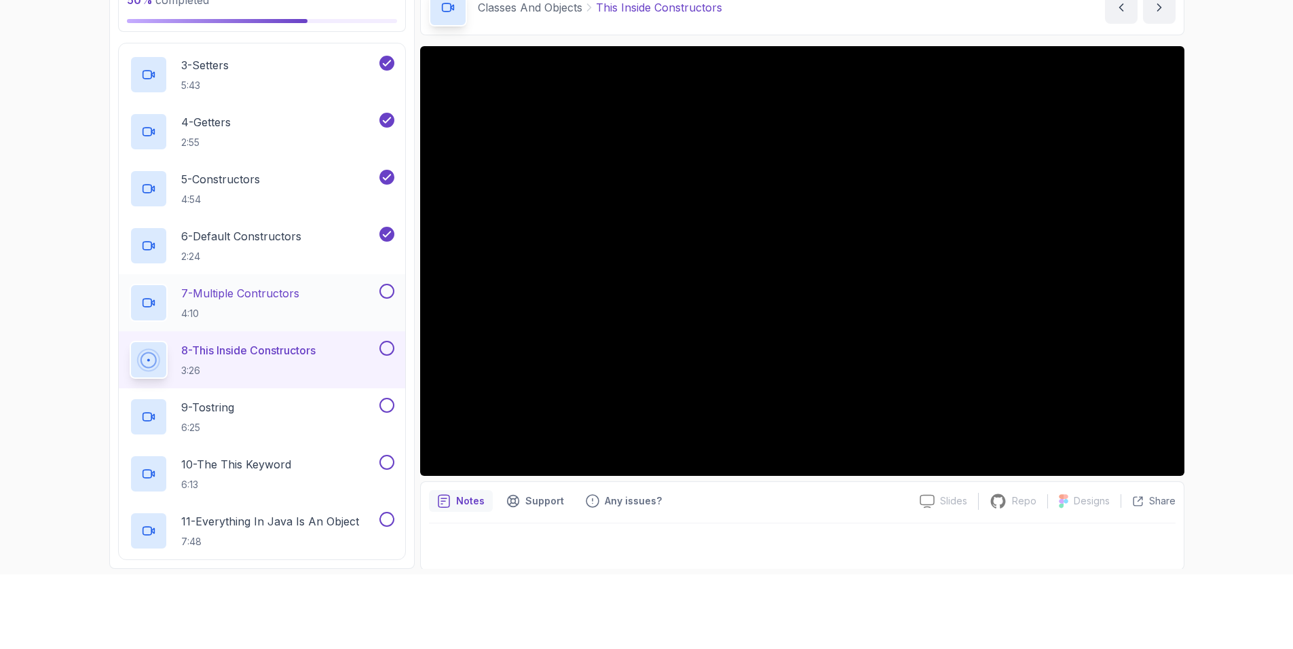
click at [388, 284] on button at bounding box center [386, 291] width 15 height 15
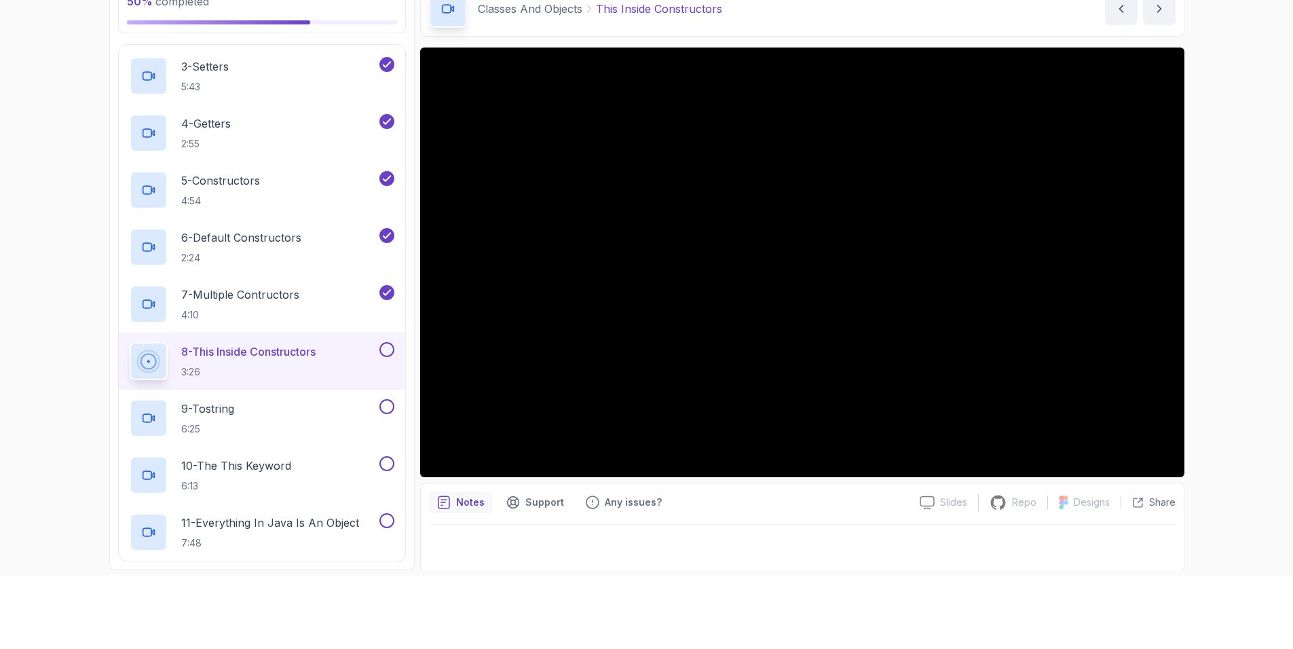
scroll to position [78, 0]
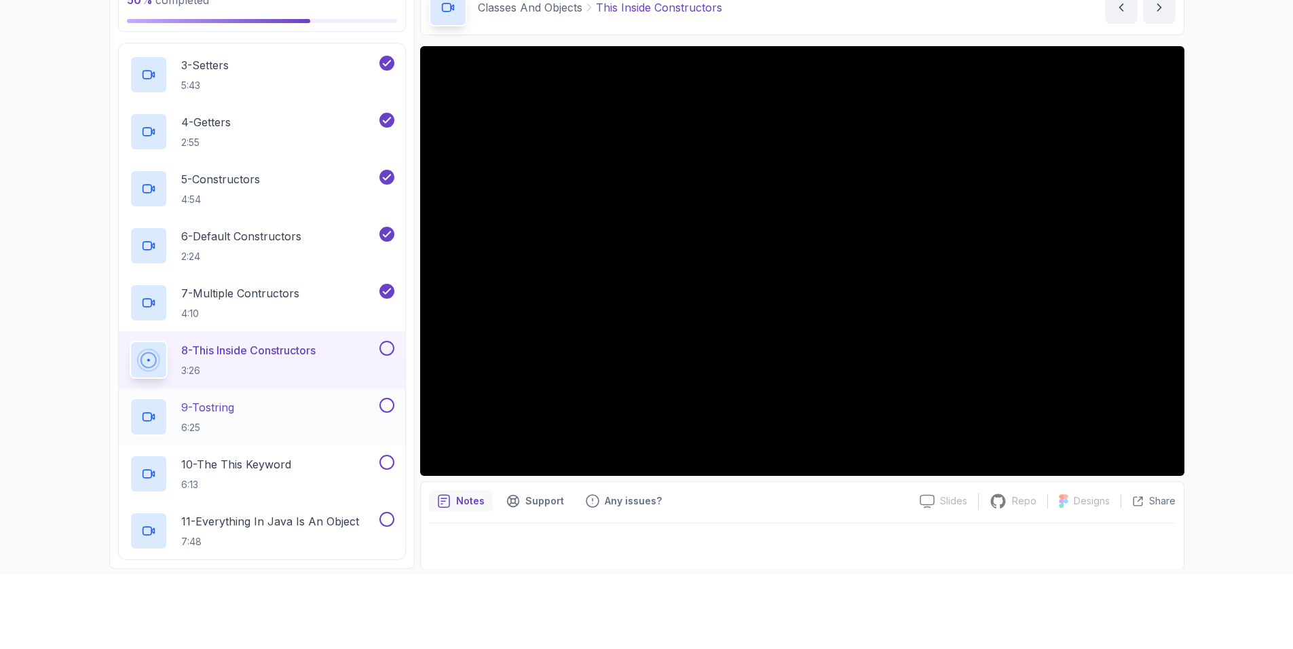
click at [278, 405] on div "9 - Tostring 6:25" at bounding box center [253, 417] width 247 height 38
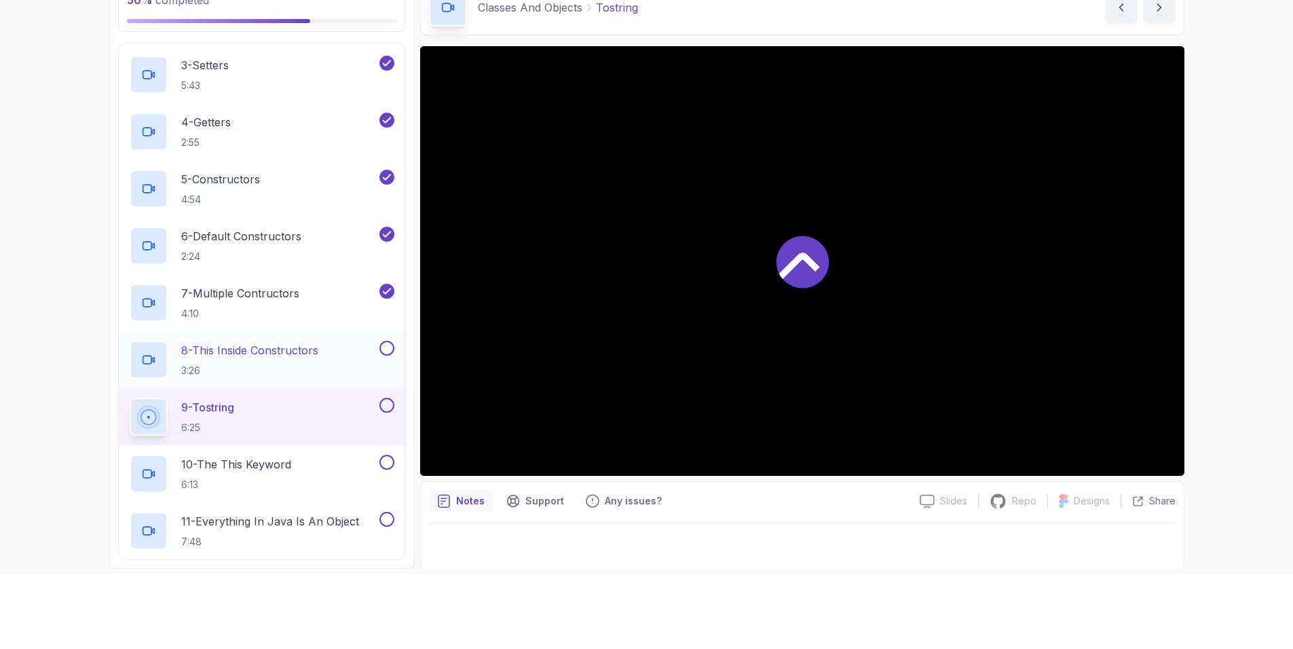
click at [390, 348] on button at bounding box center [386, 348] width 15 height 15
click at [388, 403] on button at bounding box center [386, 405] width 15 height 15
click at [280, 463] on p "10 - The This Keyword" at bounding box center [236, 464] width 110 height 16
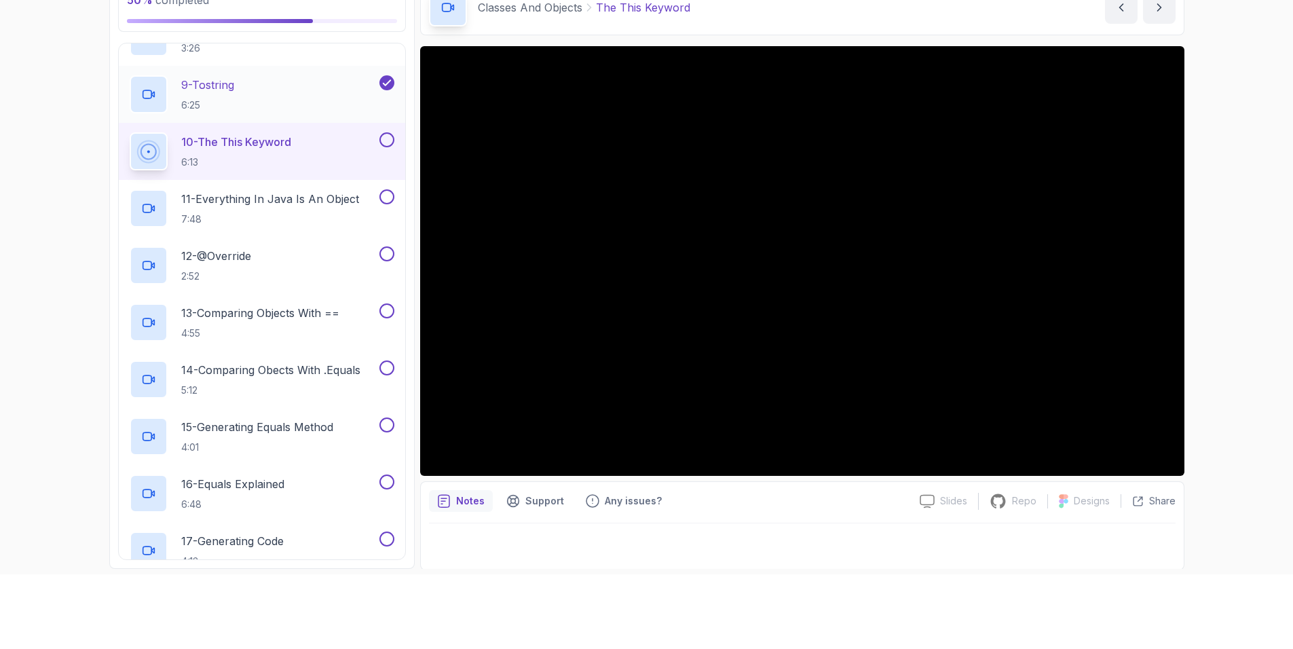
scroll to position [841, 0]
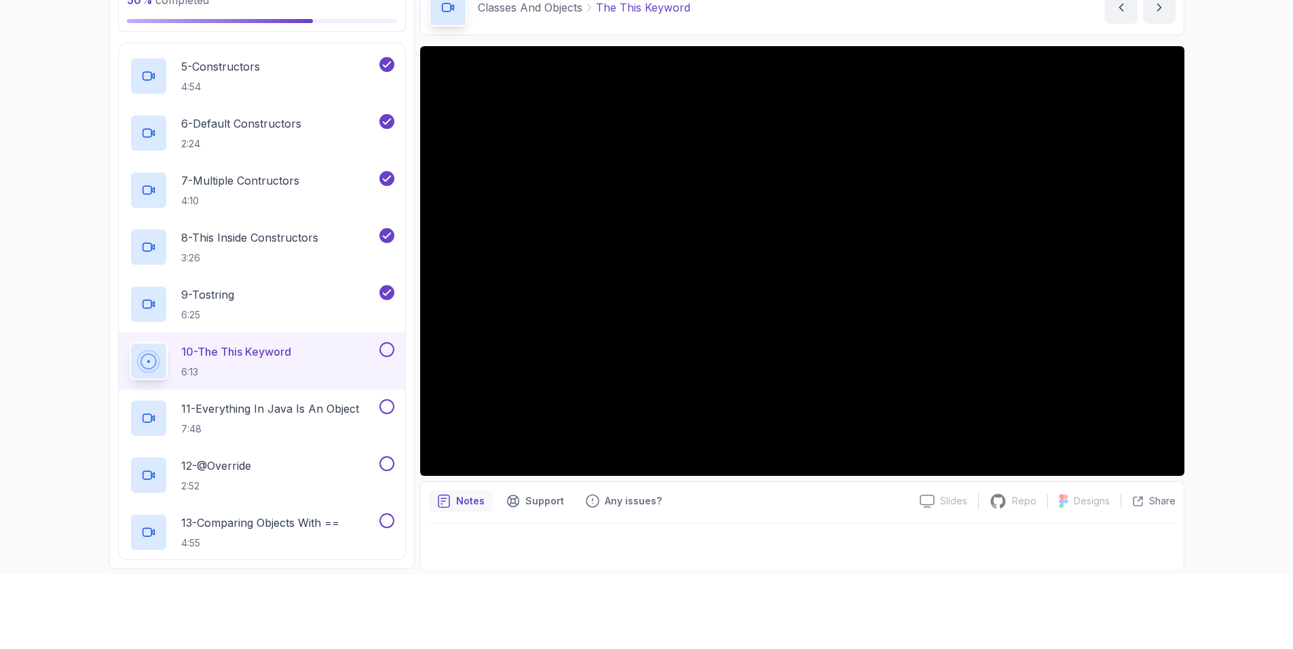
click at [386, 346] on button at bounding box center [386, 349] width 15 height 15
click at [348, 405] on p "11 - Everything In Java Is An Object" at bounding box center [270, 408] width 178 height 16
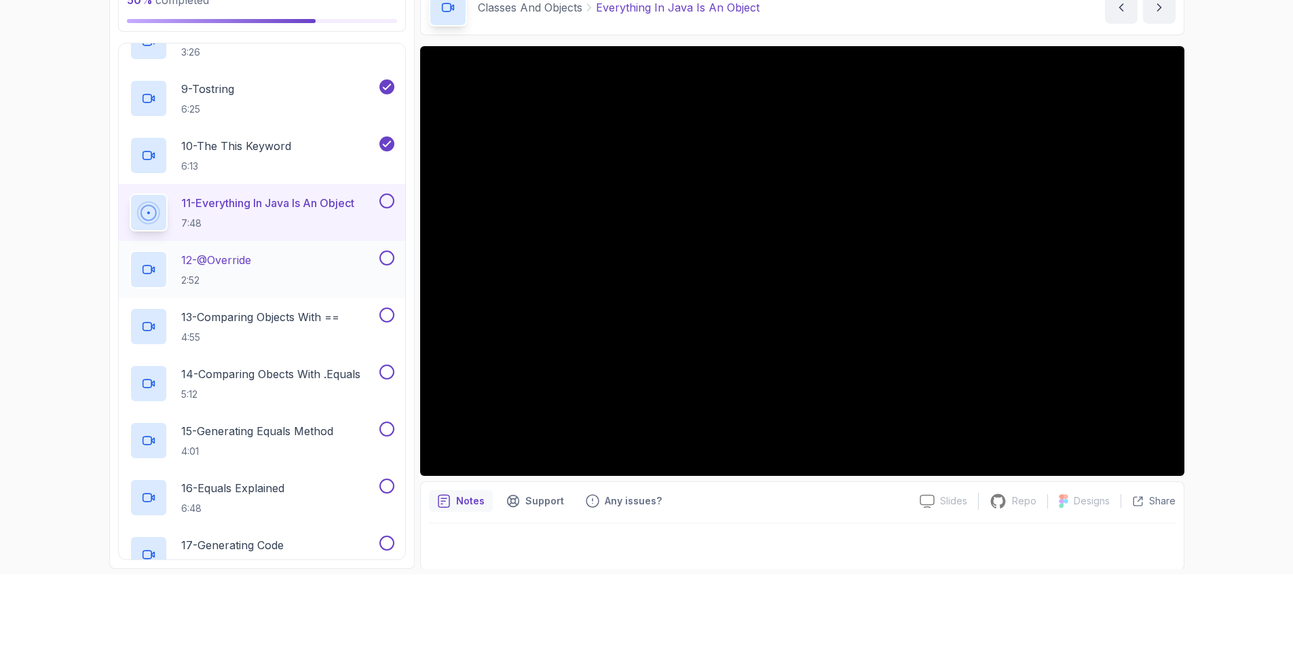
scroll to position [954, 0]
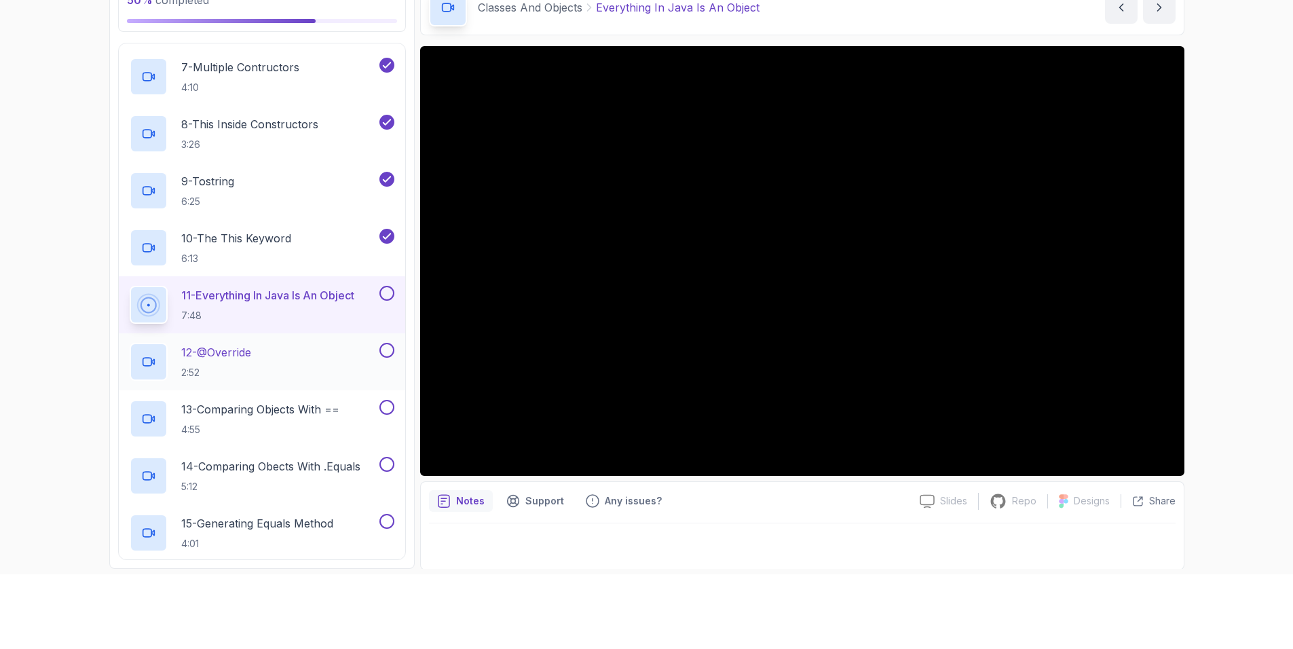
click at [261, 362] on div "12 - @Override 2:52" at bounding box center [253, 362] width 247 height 38
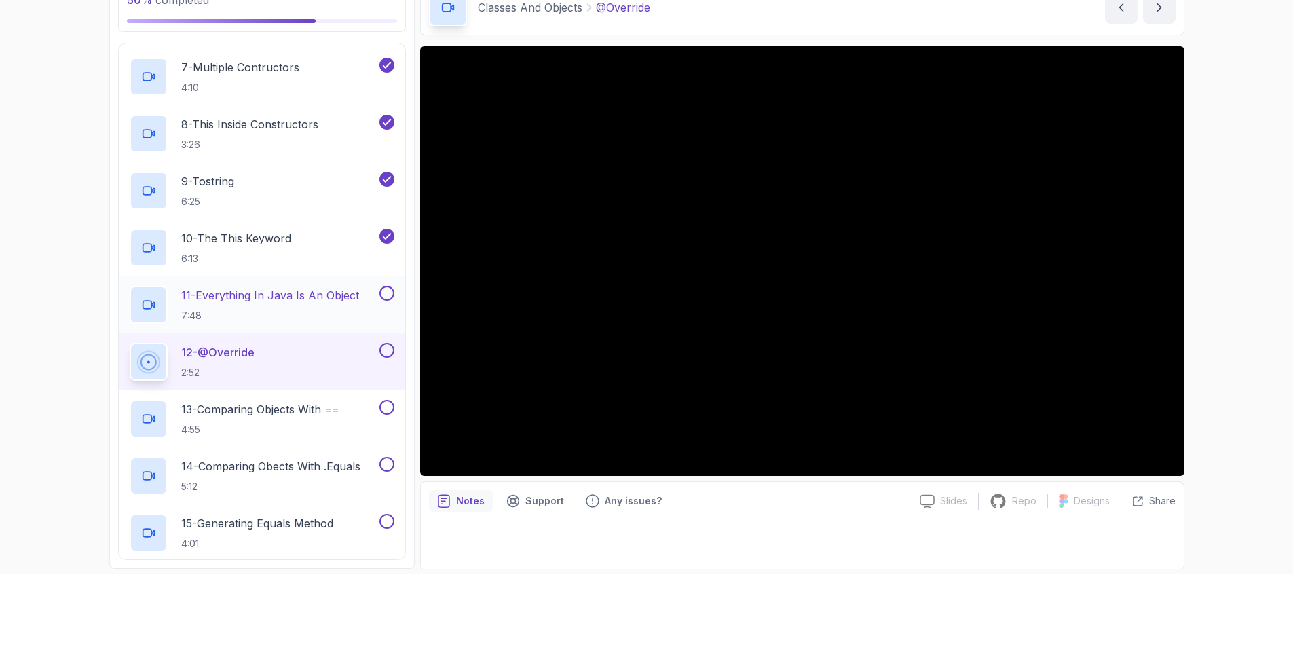
click at [391, 291] on button at bounding box center [386, 293] width 15 height 15
click at [808, 503] on div "Notes Support Any issues?" at bounding box center [669, 501] width 480 height 22
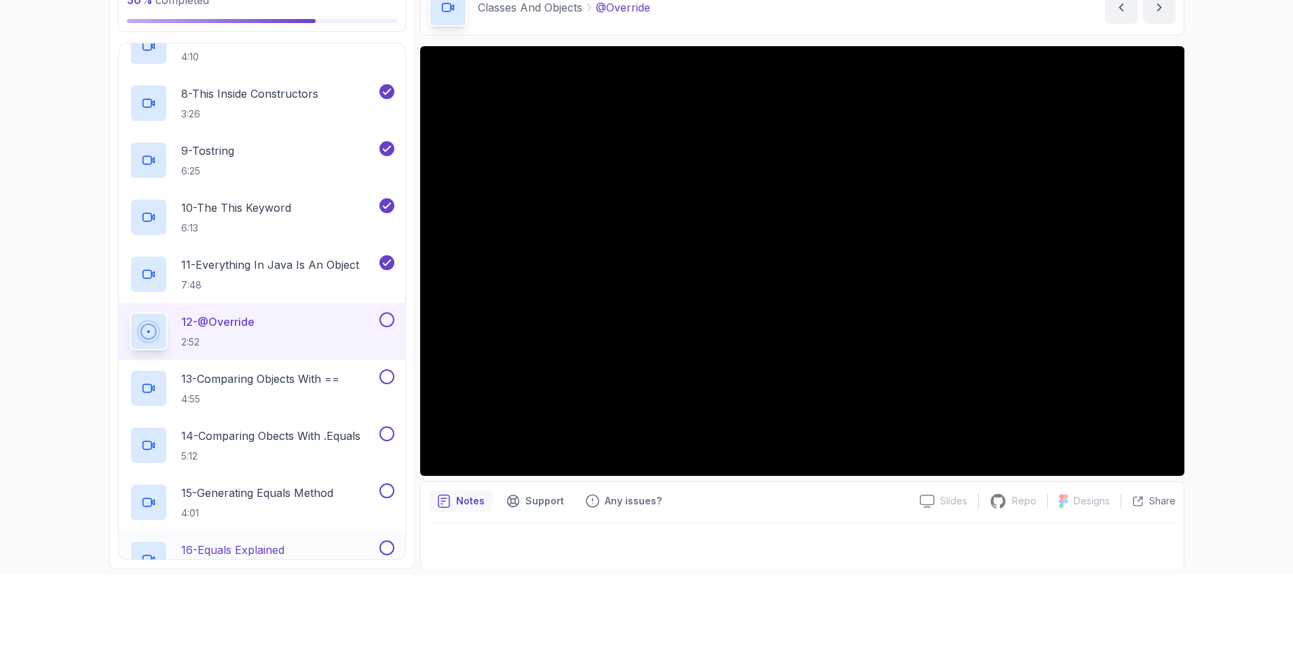
scroll to position [954, 0]
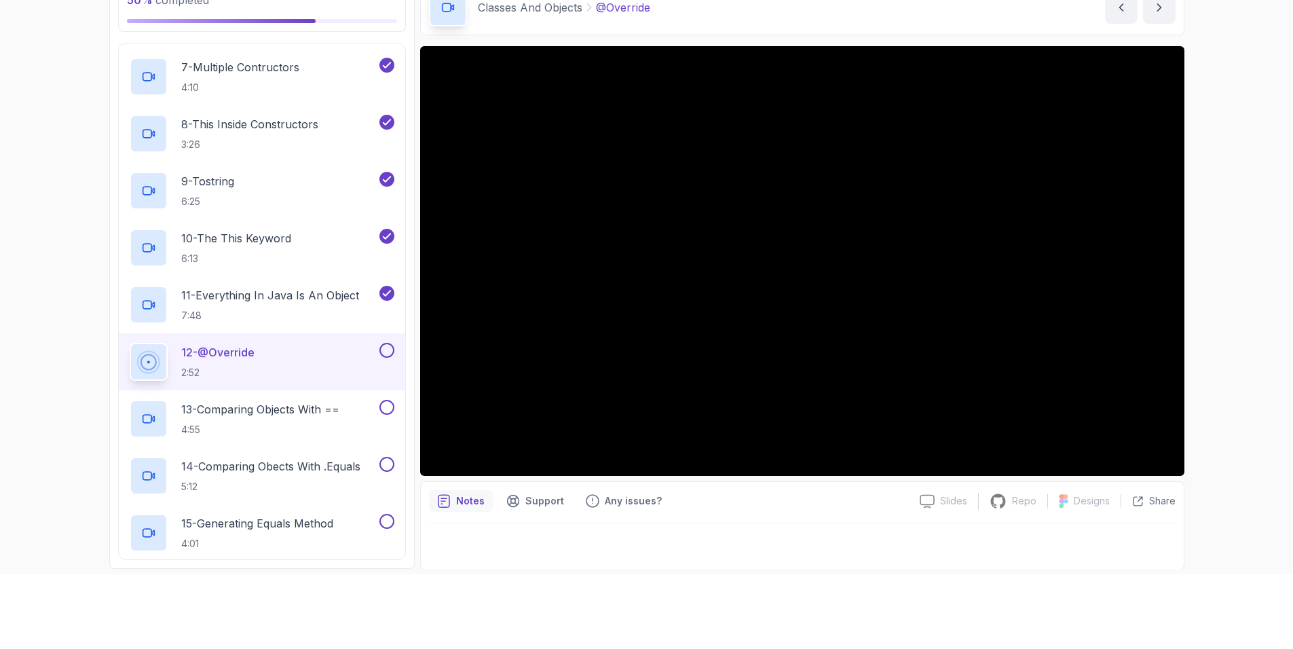
click at [748, 513] on div "Notes Support Any issues? Slides Slides not available Repo Repository not avail…" at bounding box center [802, 525] width 764 height 89
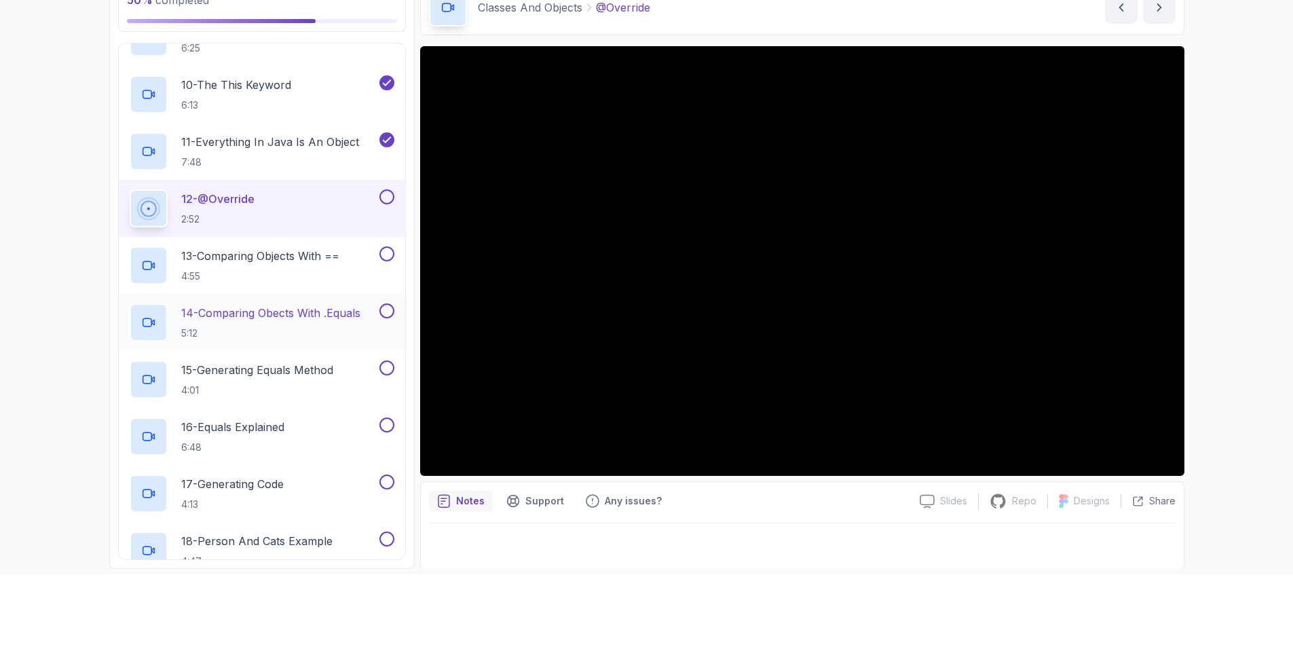
scroll to position [1068, 0]
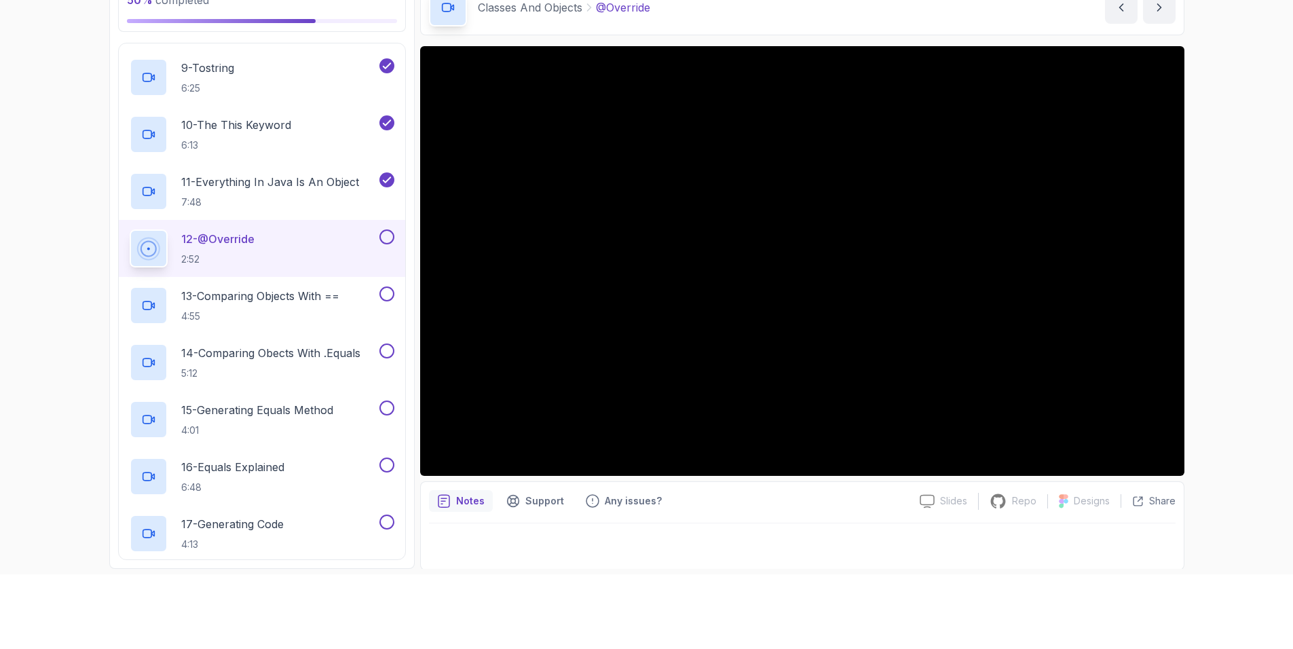
click at [780, 527] on div at bounding box center [802, 542] width 747 height 38
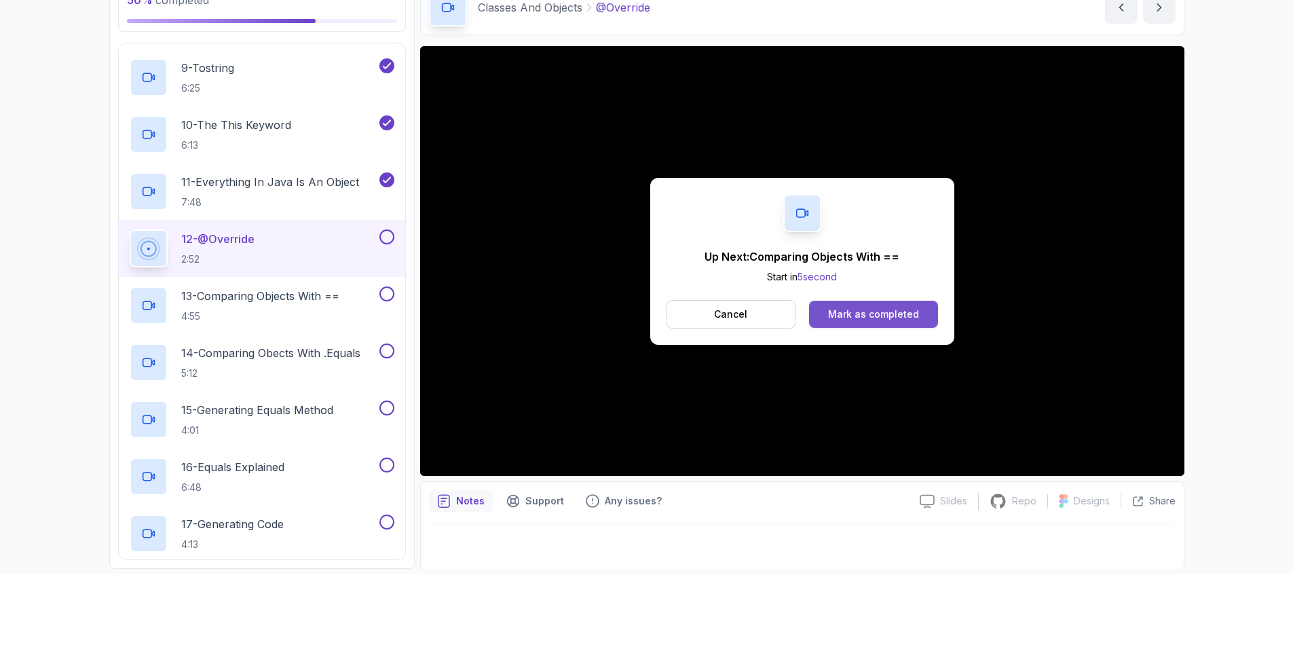
click at [863, 314] on div "Mark as completed" at bounding box center [873, 315] width 91 height 14
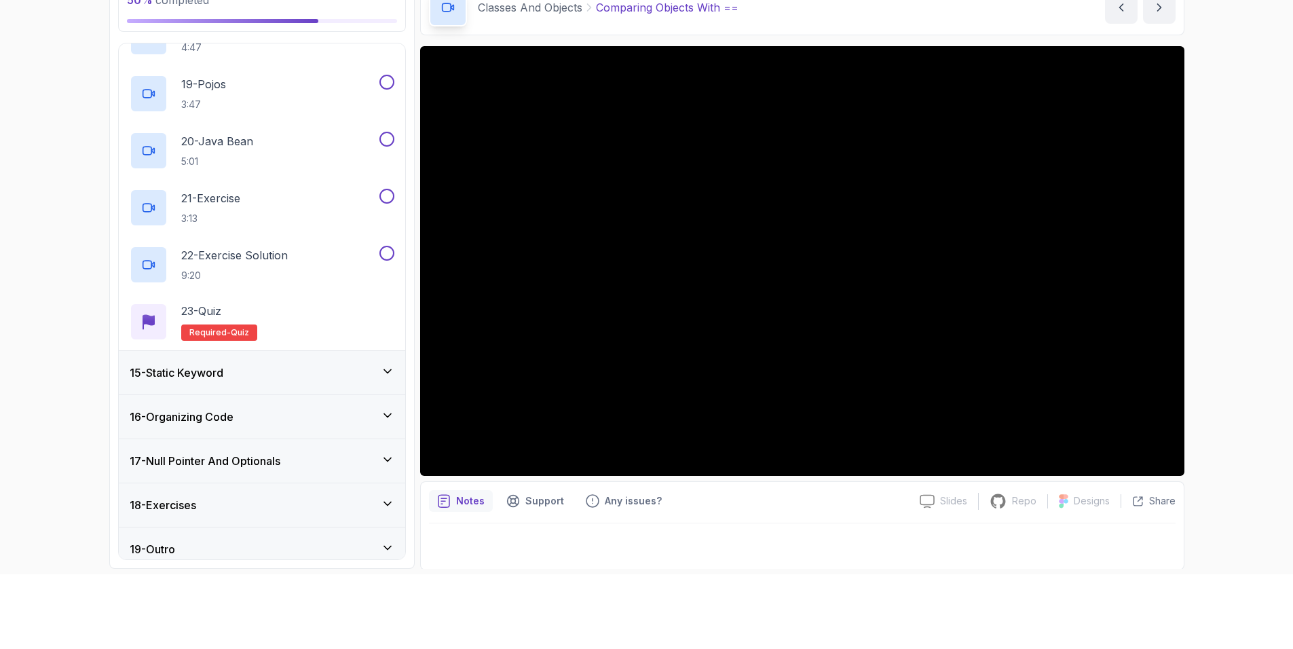
scroll to position [1633, 0]
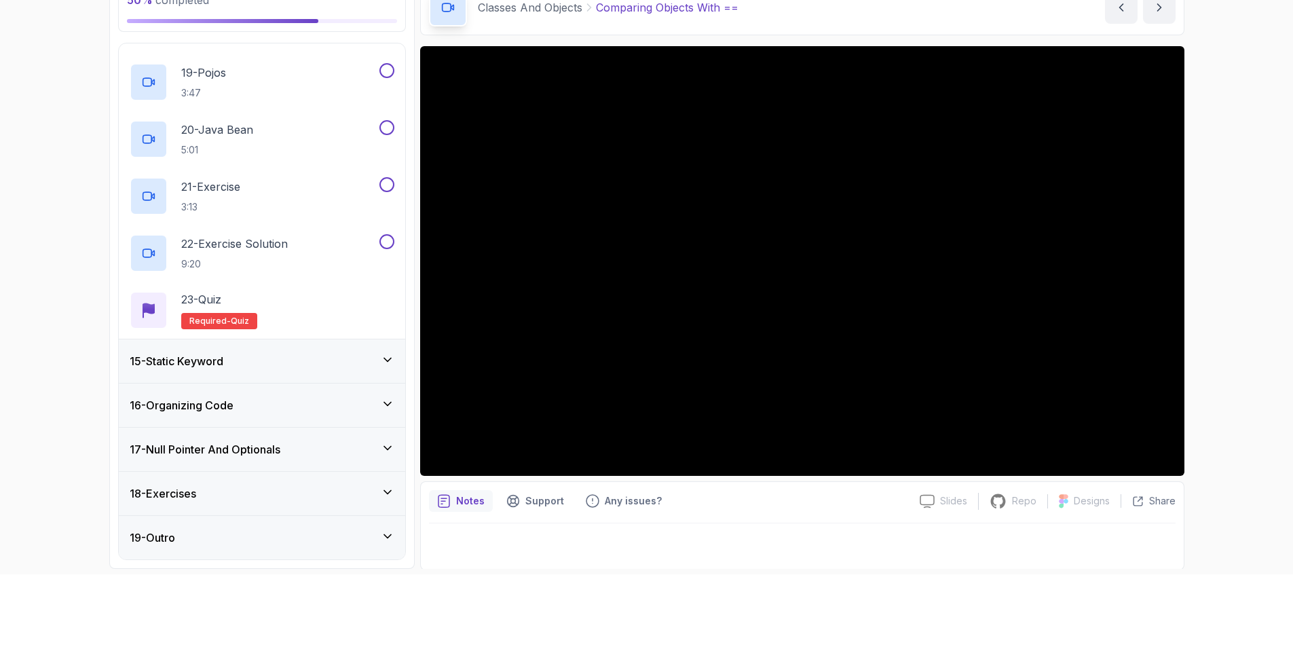
click at [395, 353] on div "15 - Static Keyword" at bounding box center [262, 360] width 286 height 43
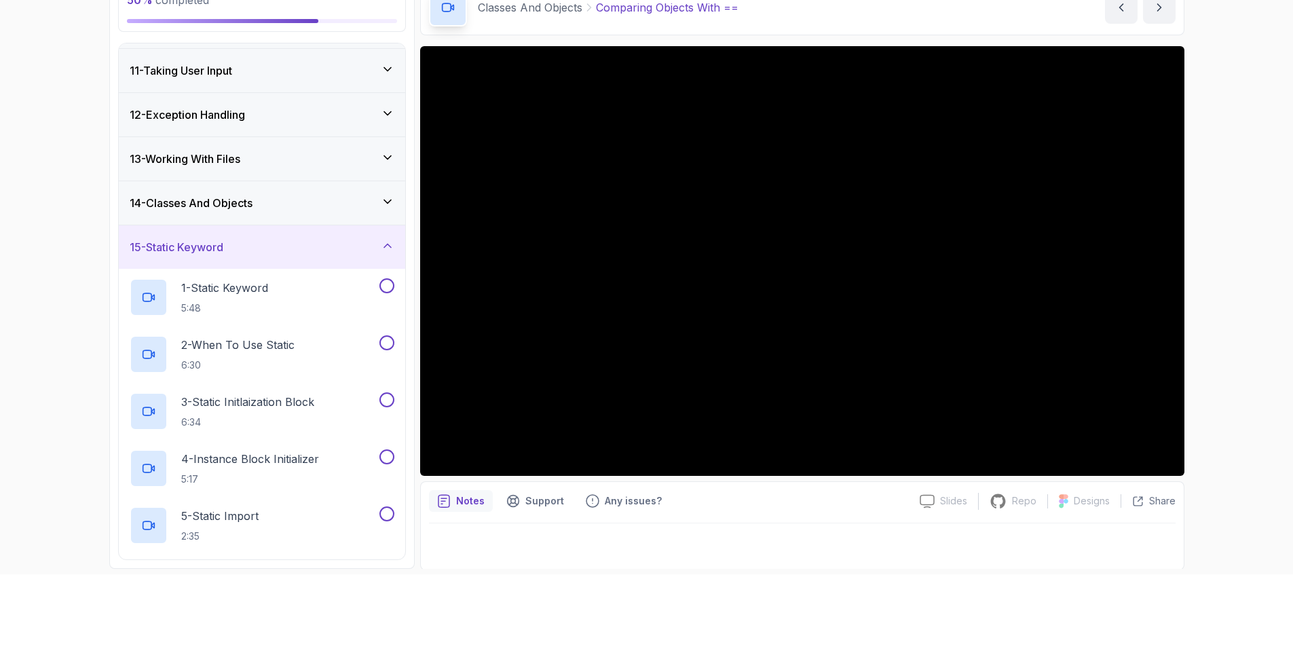
click at [384, 248] on icon at bounding box center [388, 246] width 14 height 14
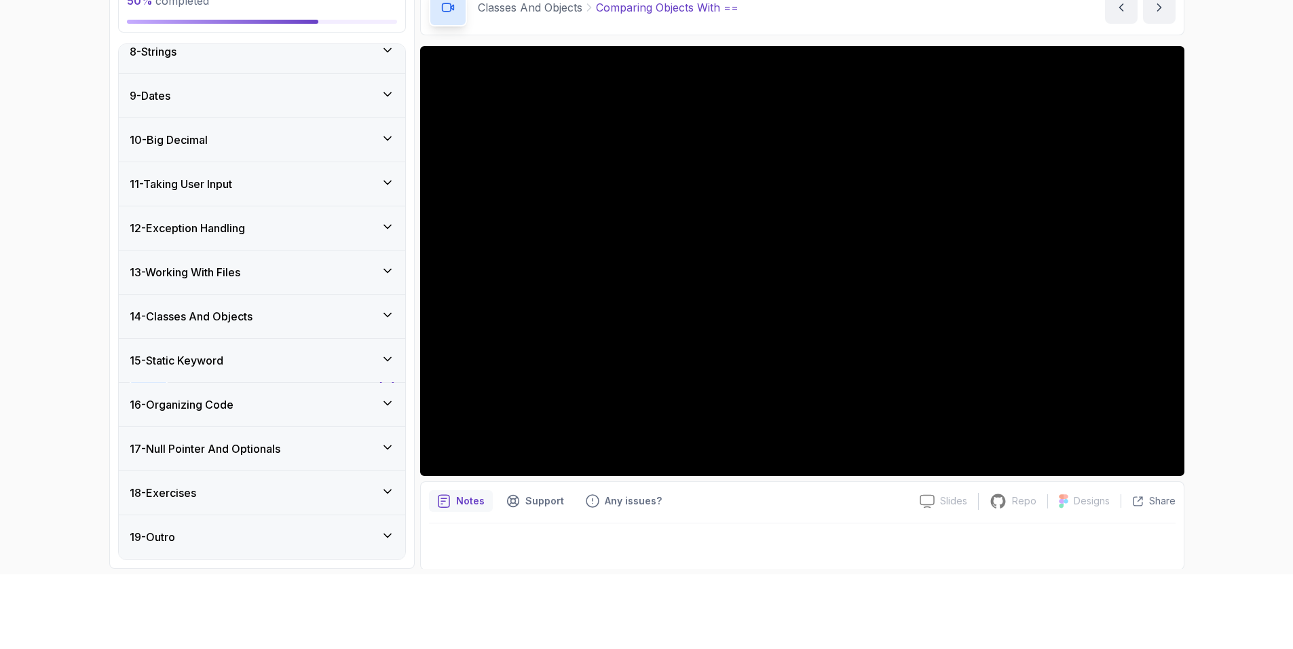
scroll to position [322, 0]
click at [375, 399] on div "16 - Organizing Code" at bounding box center [262, 405] width 265 height 16
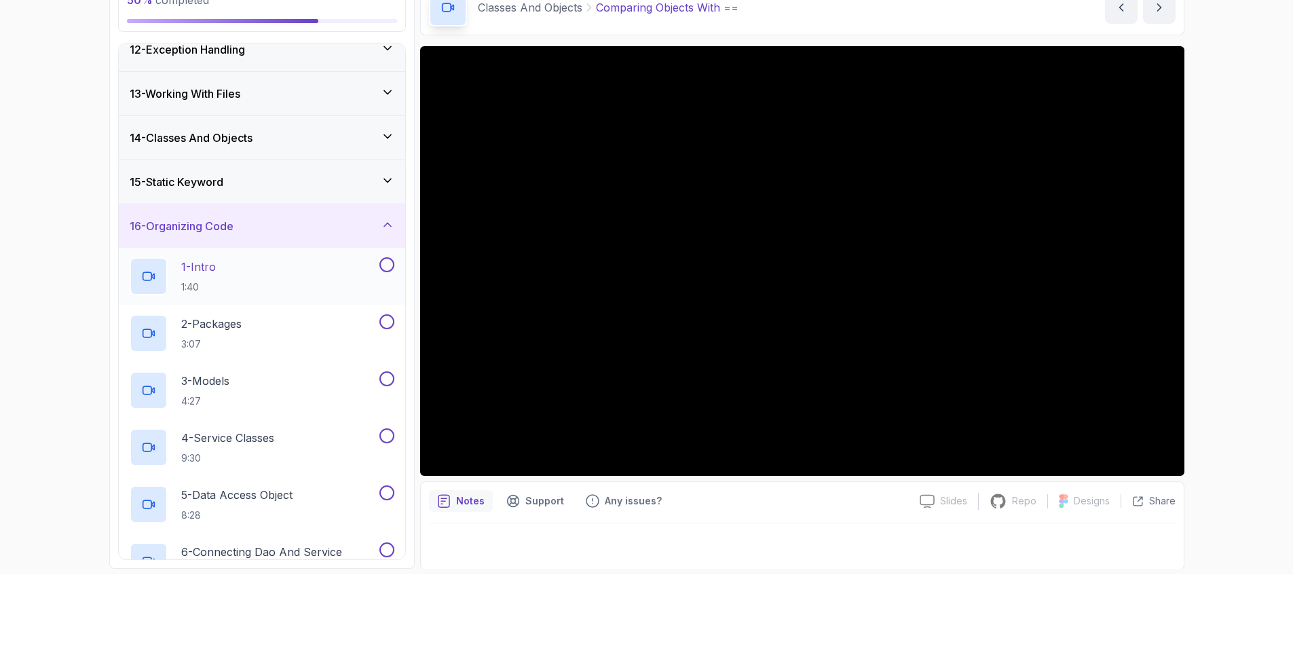
scroll to position [496, 0]
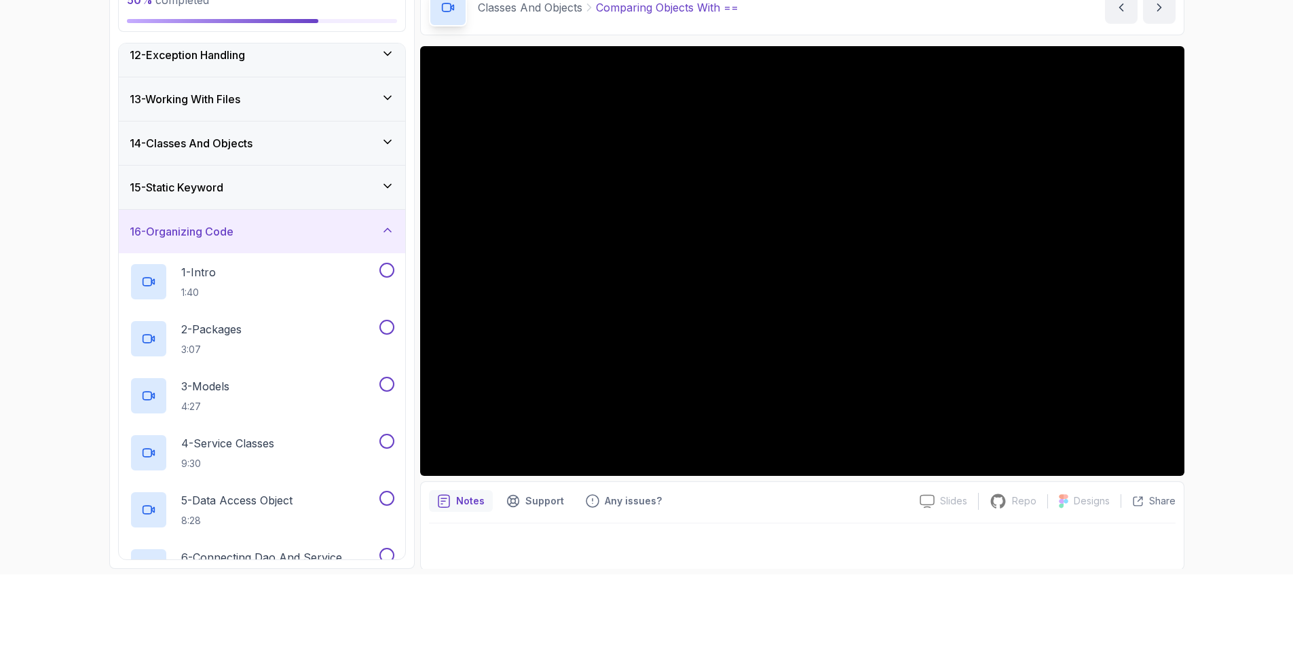
click at [385, 230] on icon at bounding box center [388, 230] width 14 height 14
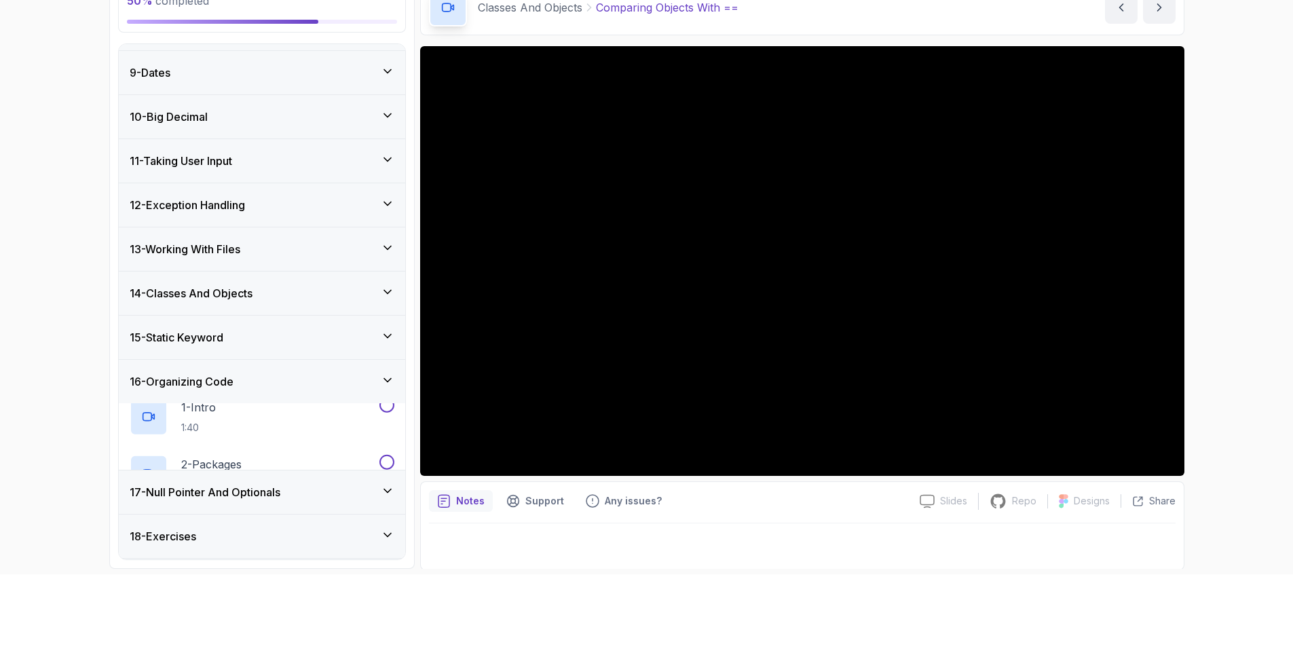
scroll to position [322, 0]
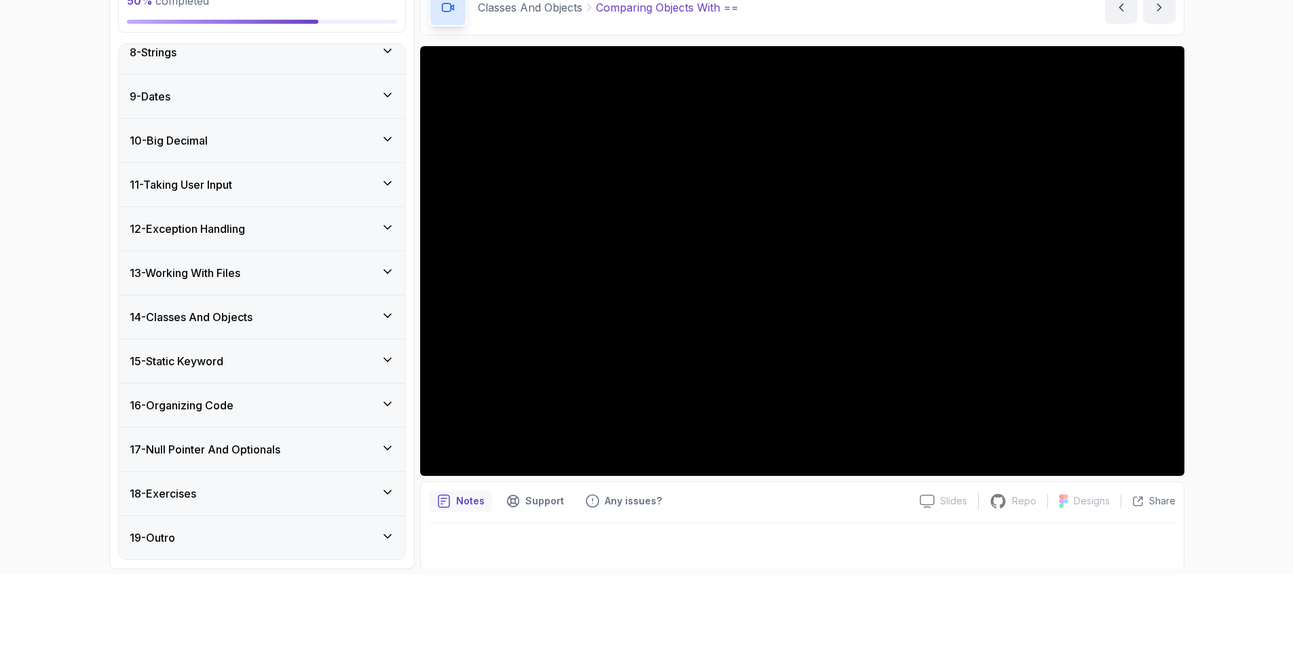
click at [381, 447] on icon at bounding box center [388, 448] width 14 height 14
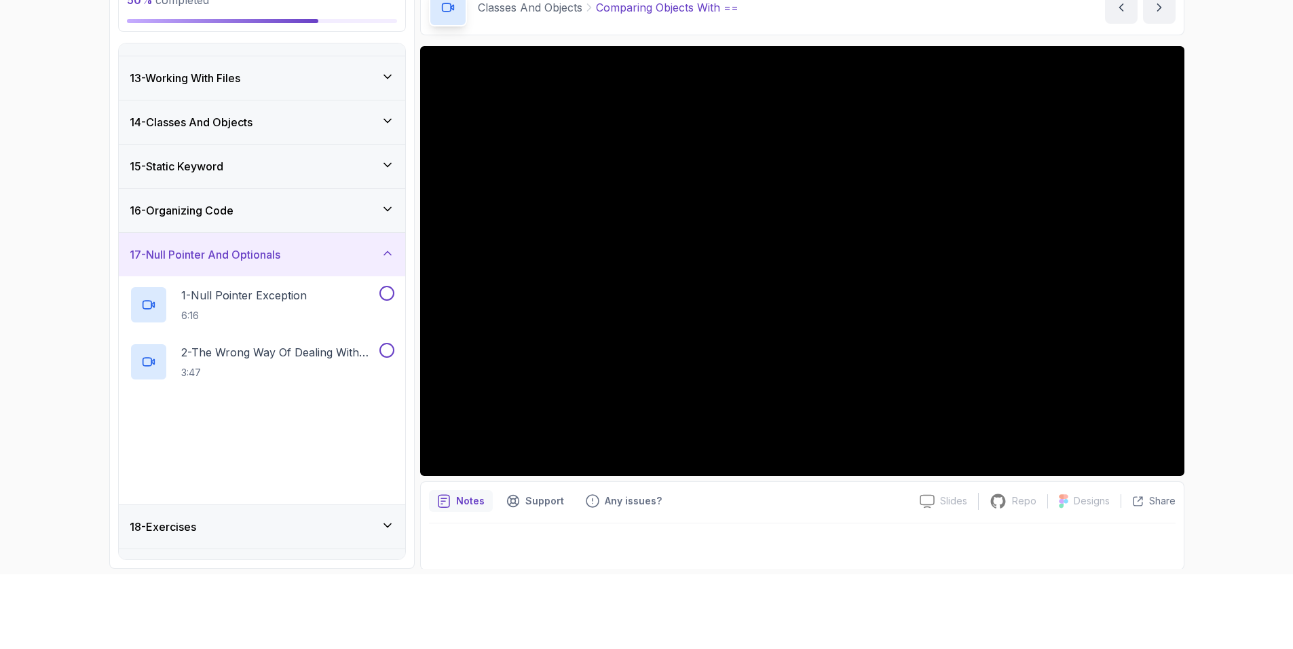
scroll to position [550, 0]
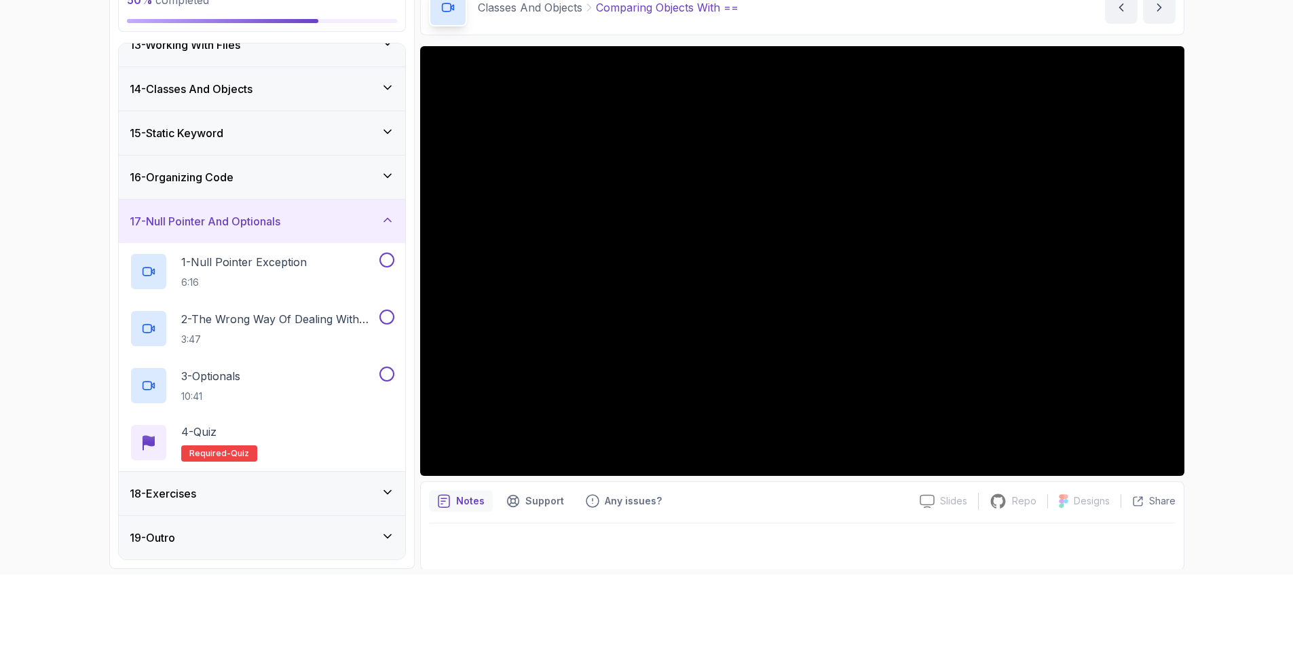
click at [382, 219] on icon at bounding box center [388, 220] width 14 height 14
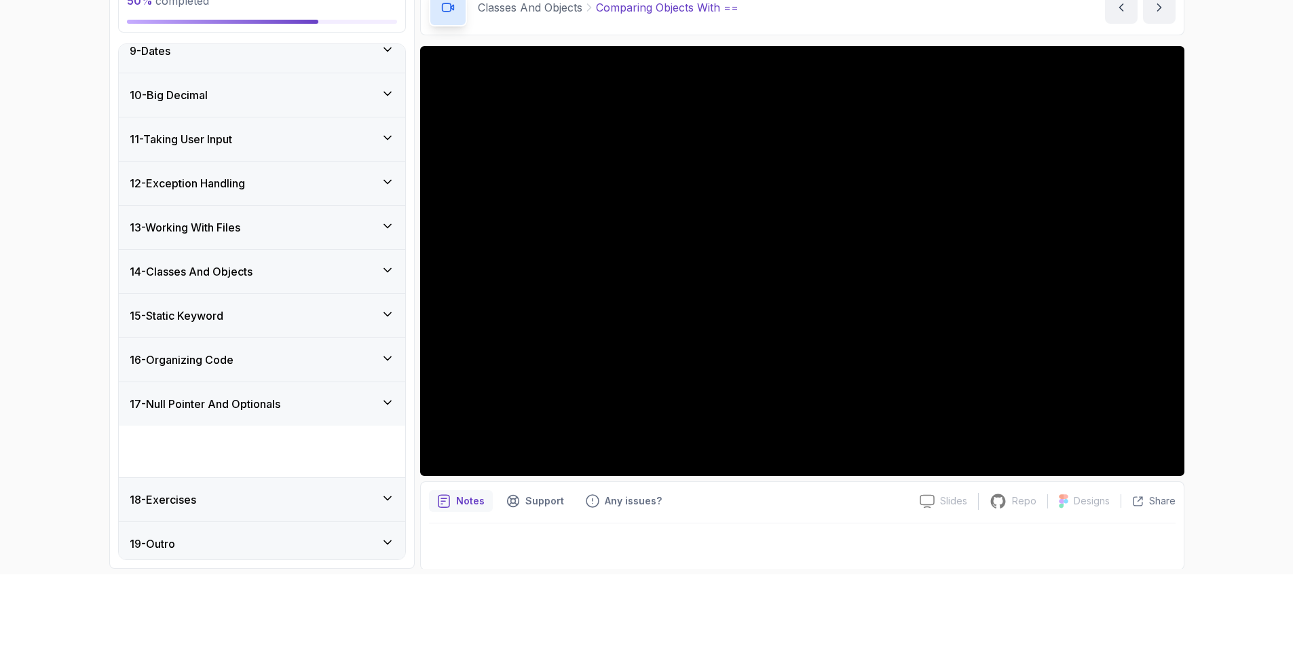
scroll to position [322, 0]
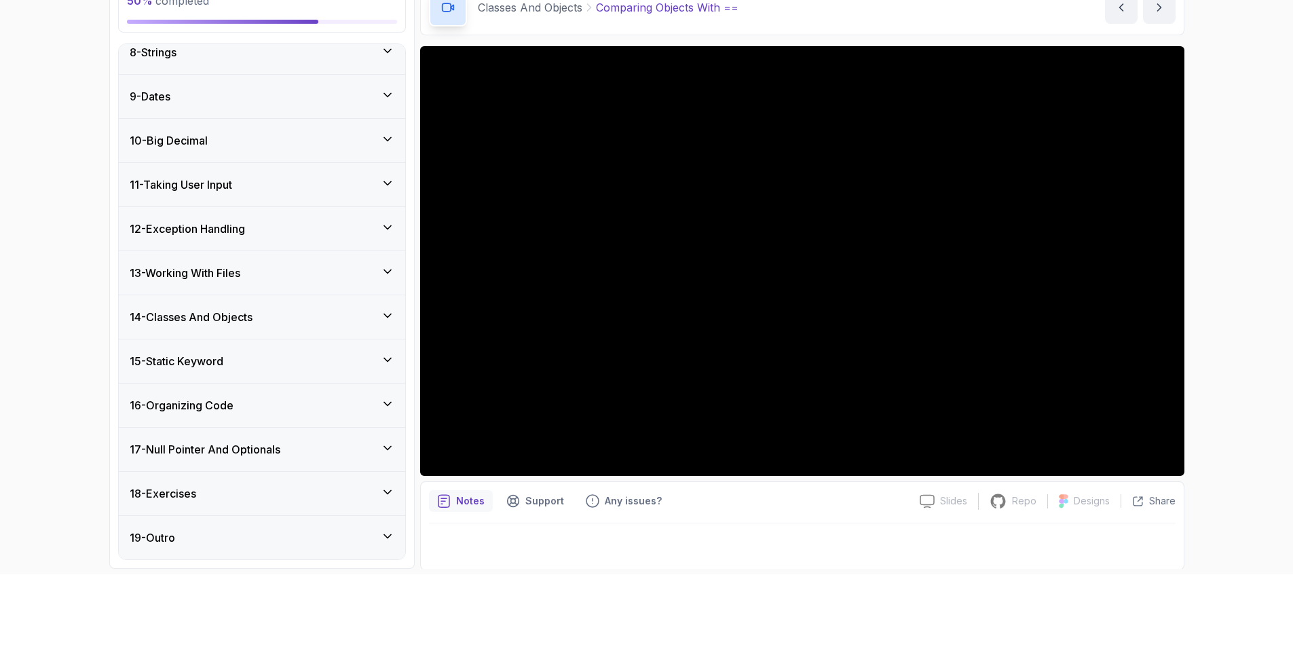
click at [377, 490] on div "18 - Exercises" at bounding box center [262, 493] width 265 height 16
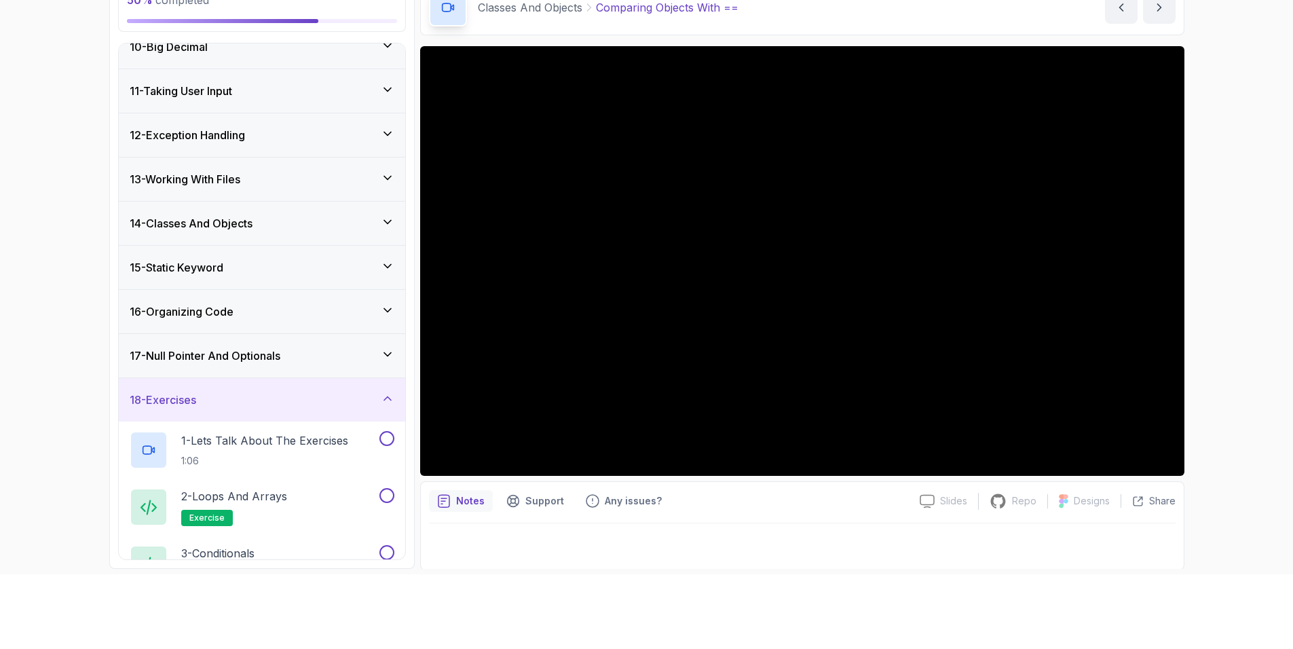
scroll to position [384, 0]
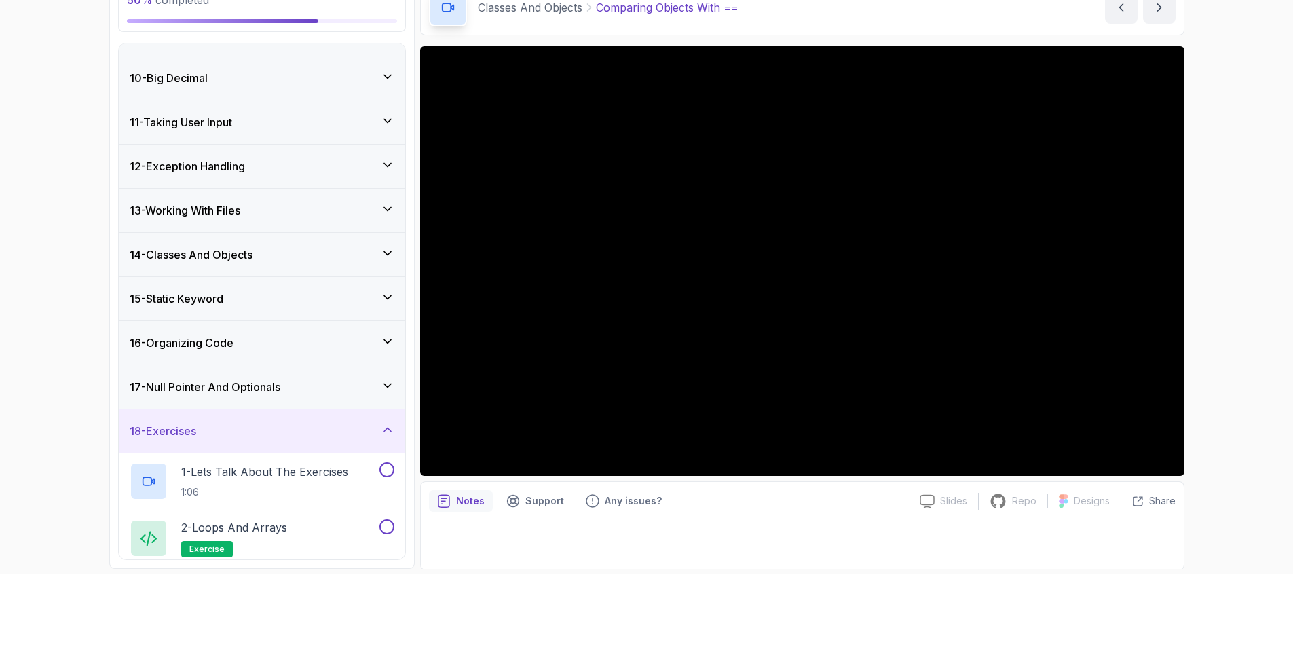
click at [385, 428] on icon at bounding box center [387, 429] width 7 height 3
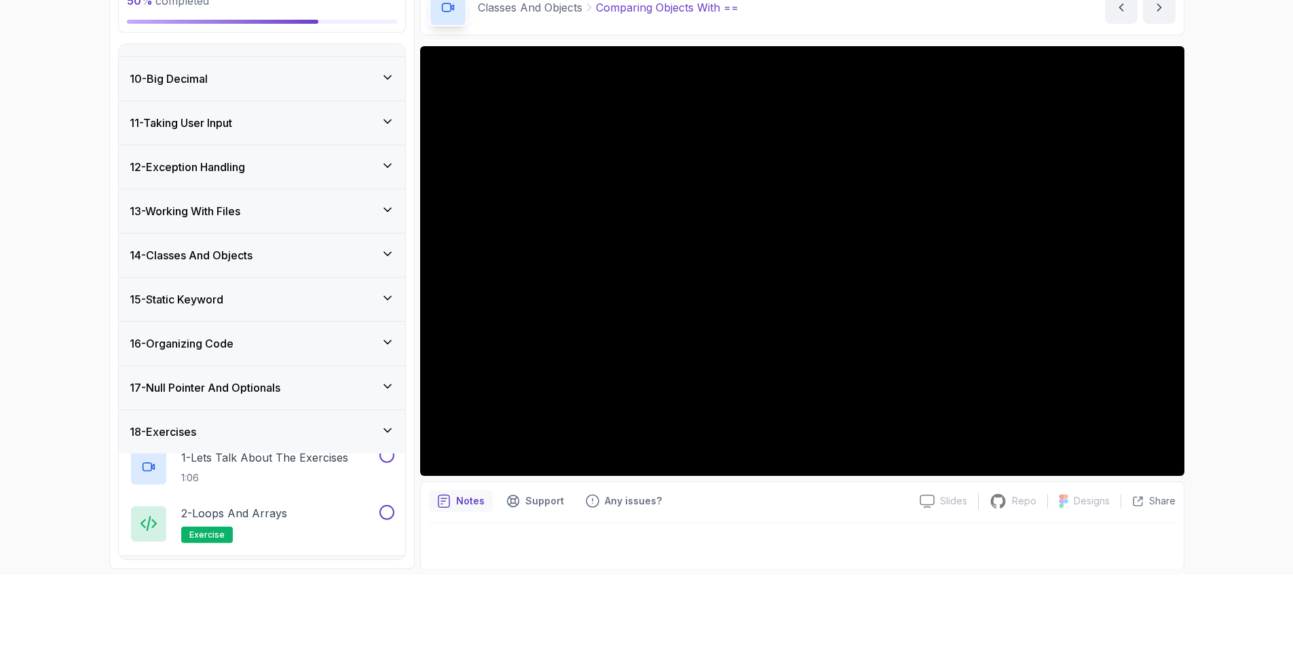
scroll to position [322, 0]
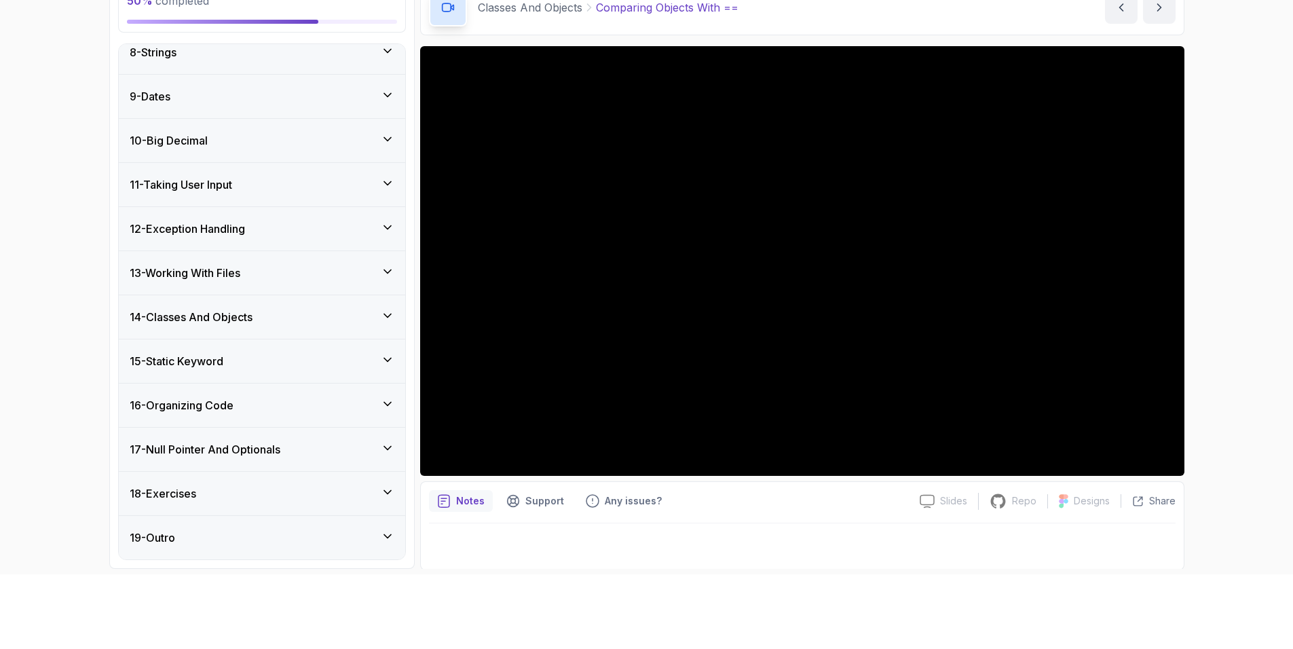
click at [387, 485] on icon at bounding box center [388, 492] width 14 height 14
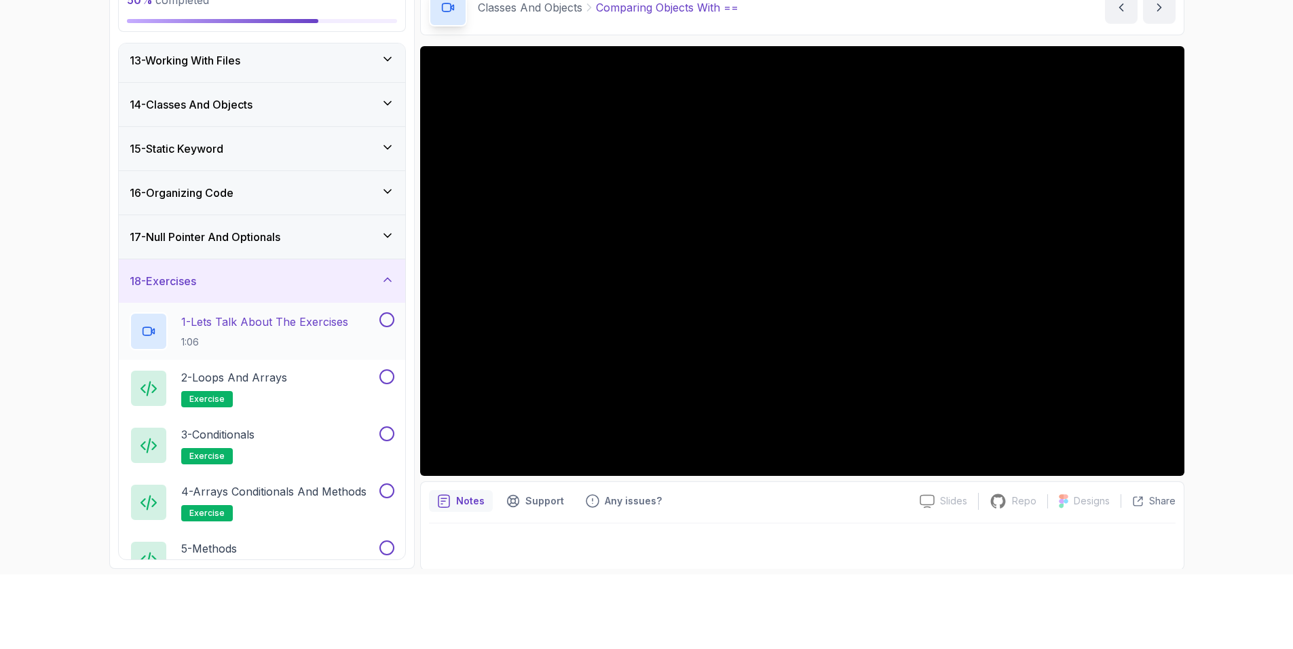
scroll to position [498, 0]
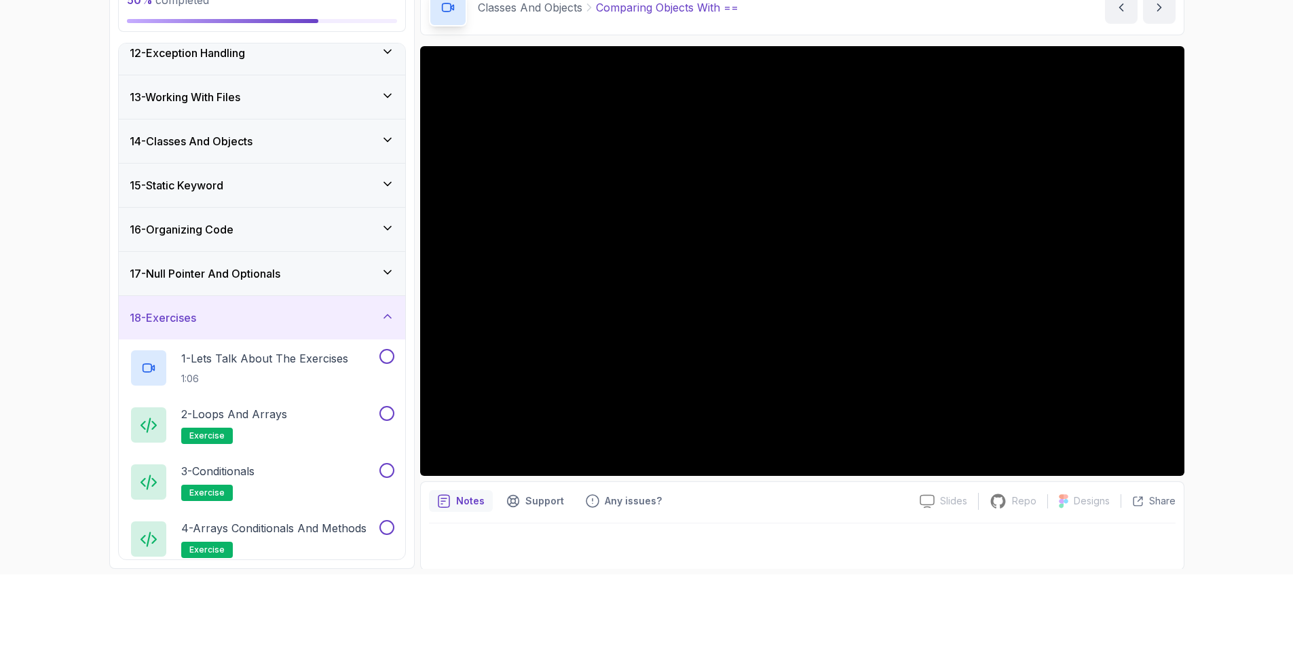
click at [386, 321] on div "18 - Exercises" at bounding box center [262, 318] width 265 height 16
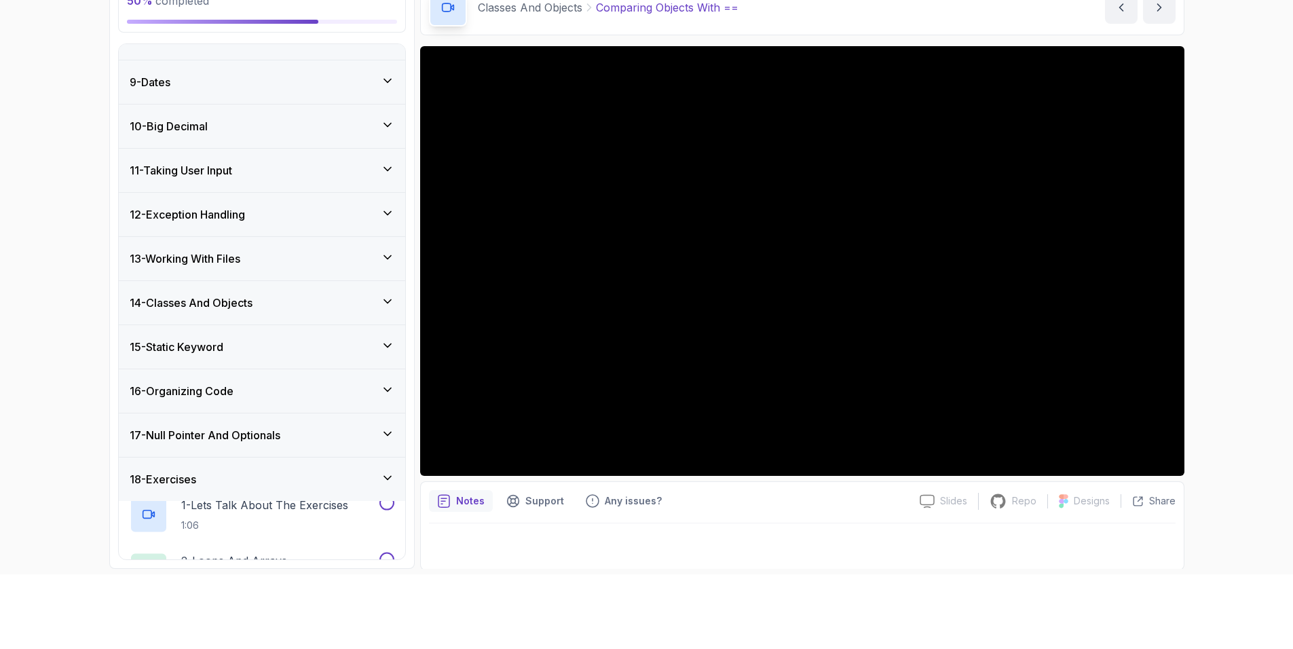
scroll to position [322, 0]
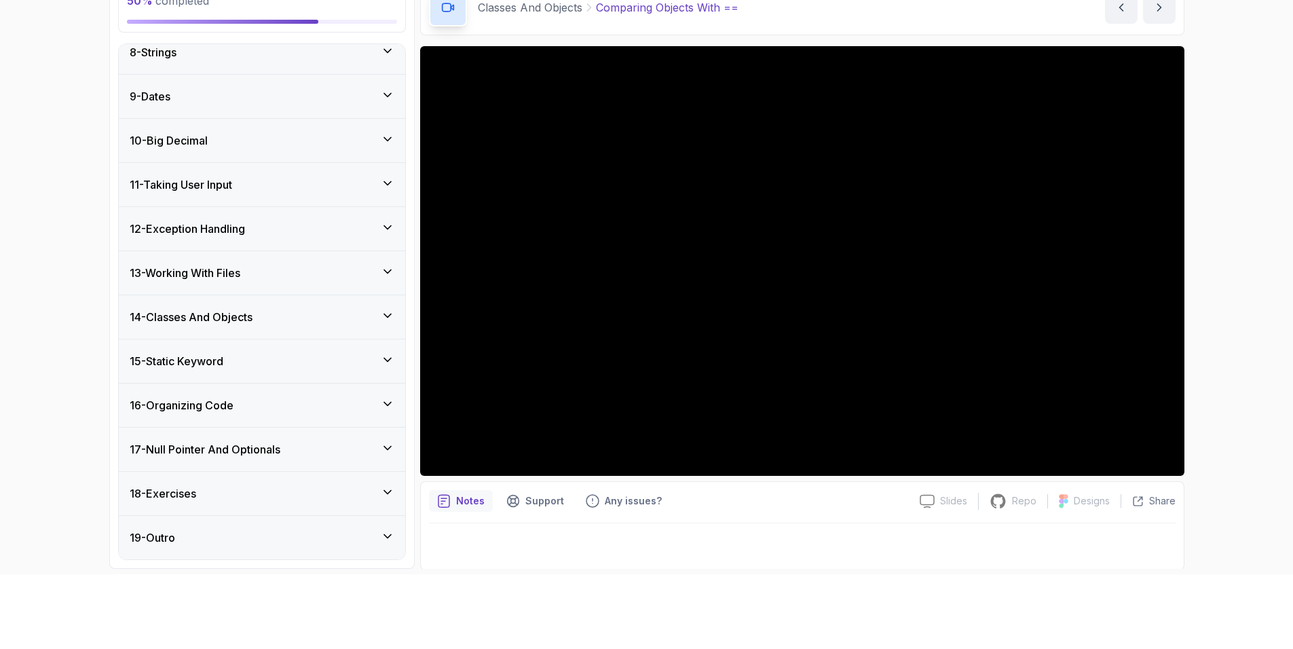
click at [394, 536] on div "19 - Outro" at bounding box center [262, 537] width 286 height 43
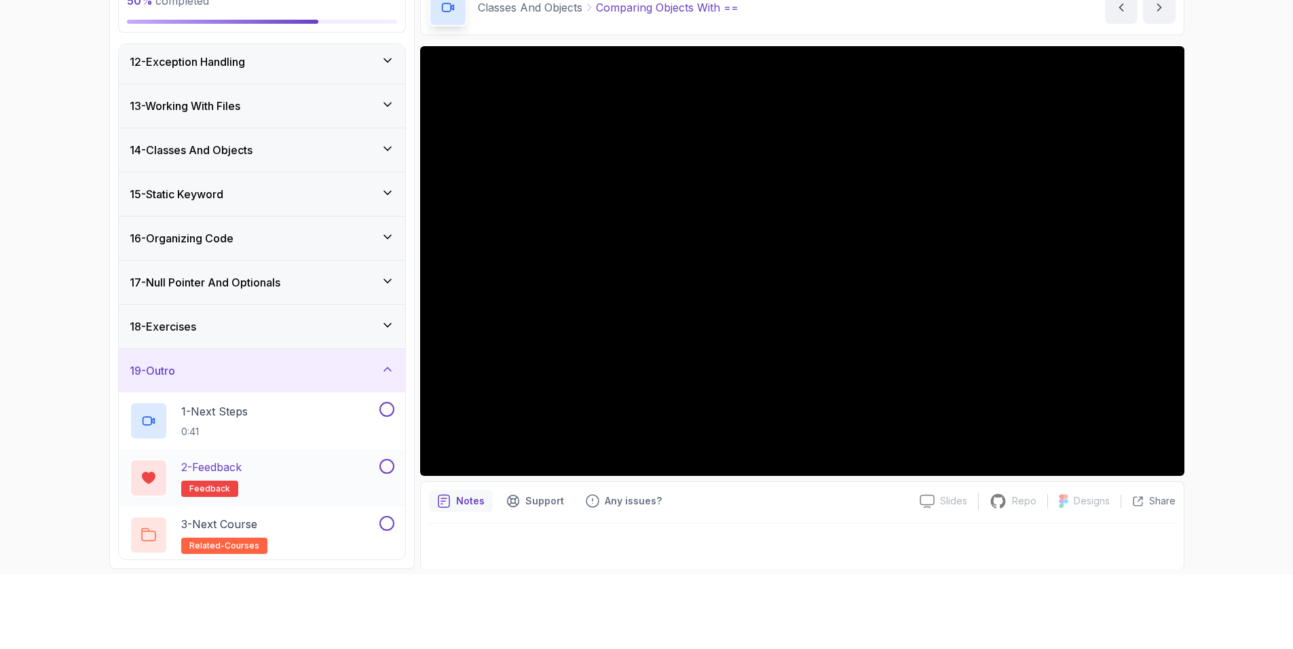
scroll to position [493, 0]
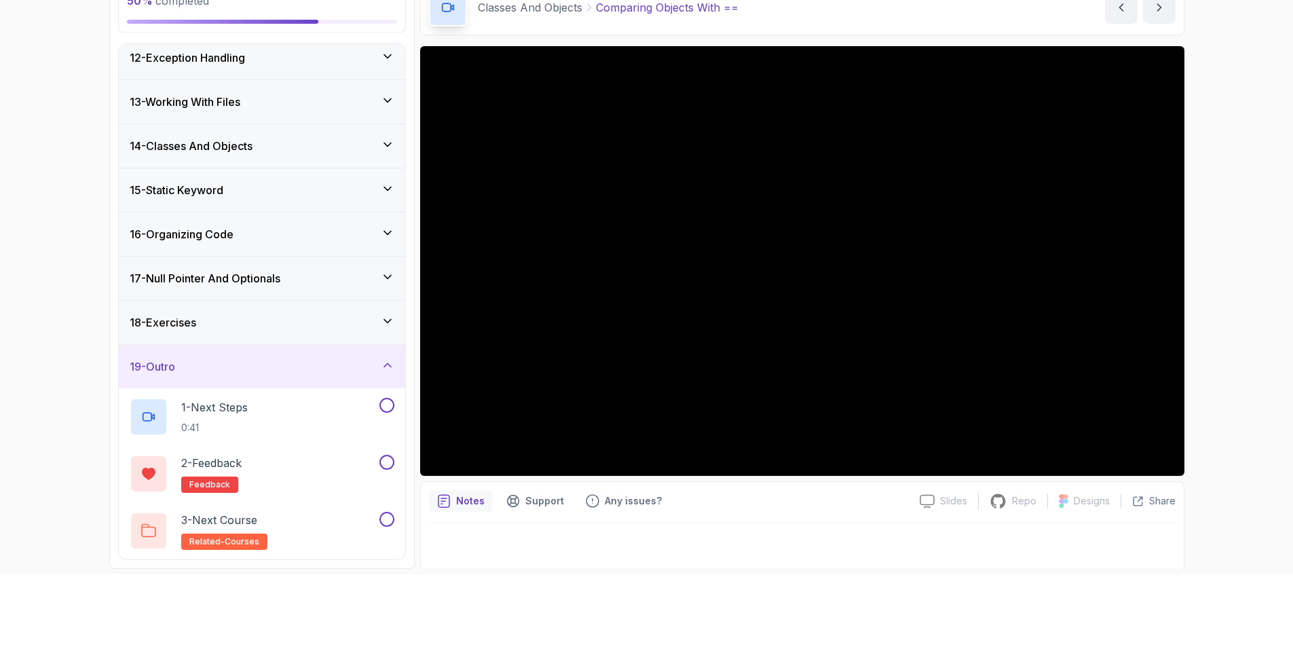
click at [387, 354] on div "19 - Outro" at bounding box center [262, 366] width 286 height 43
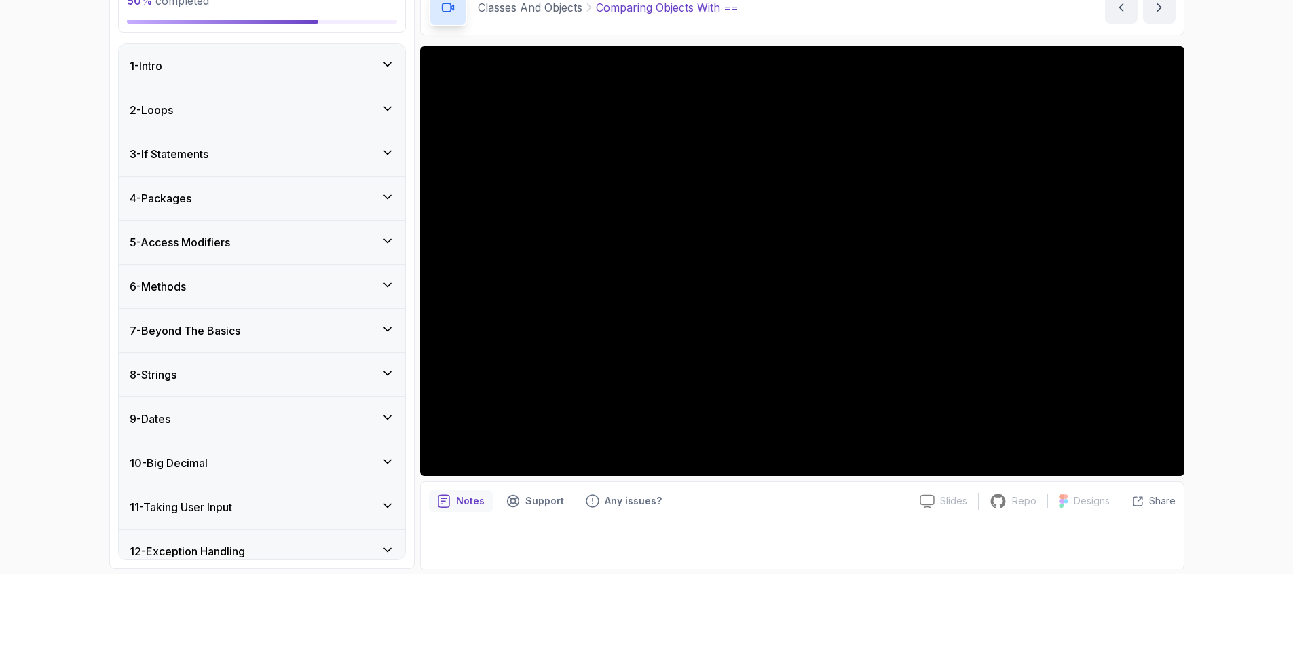
scroll to position [322, 0]
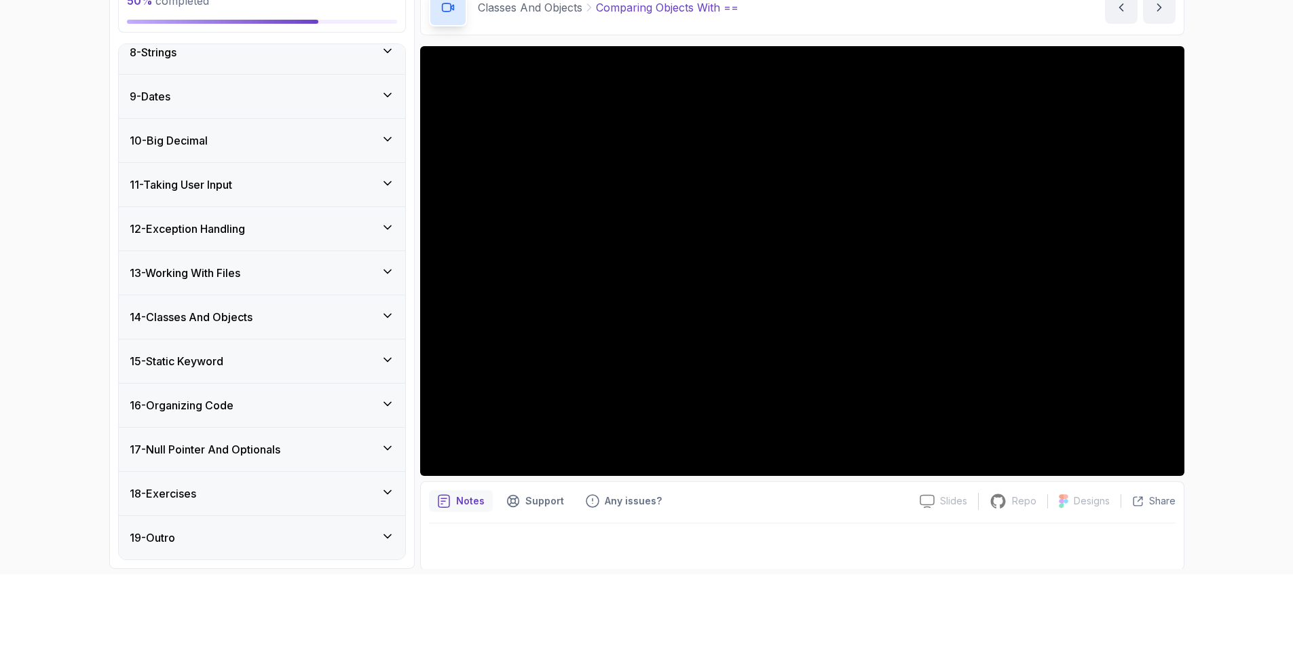
click at [387, 317] on icon at bounding box center [388, 316] width 14 height 14
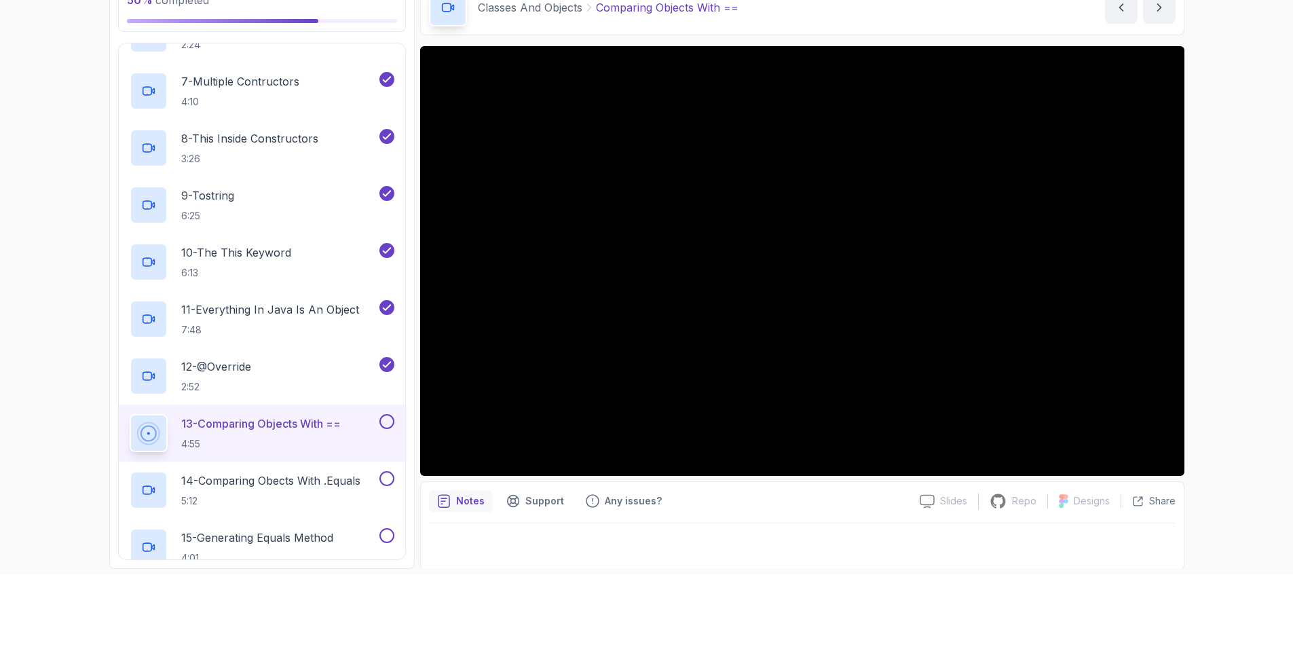
scroll to position [1115, 0]
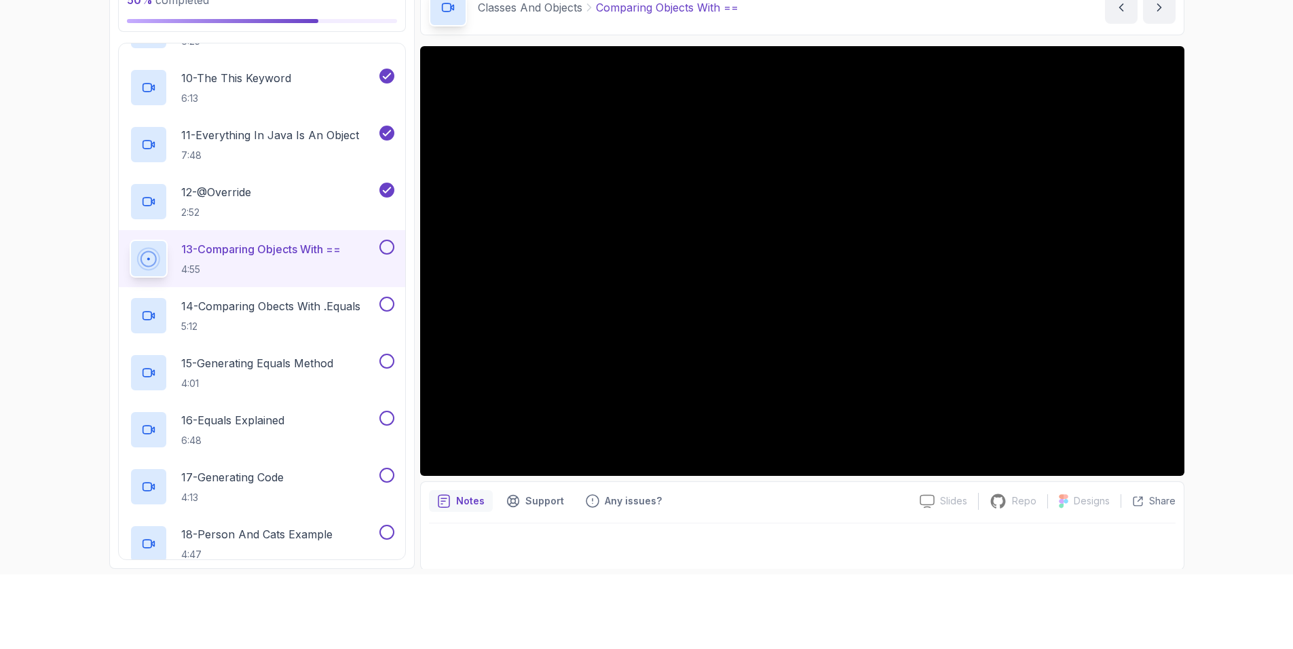
click at [389, 242] on button at bounding box center [386, 247] width 15 height 15
click at [335, 310] on p "14 - Comparing Obects With .Equals" at bounding box center [270, 306] width 179 height 16
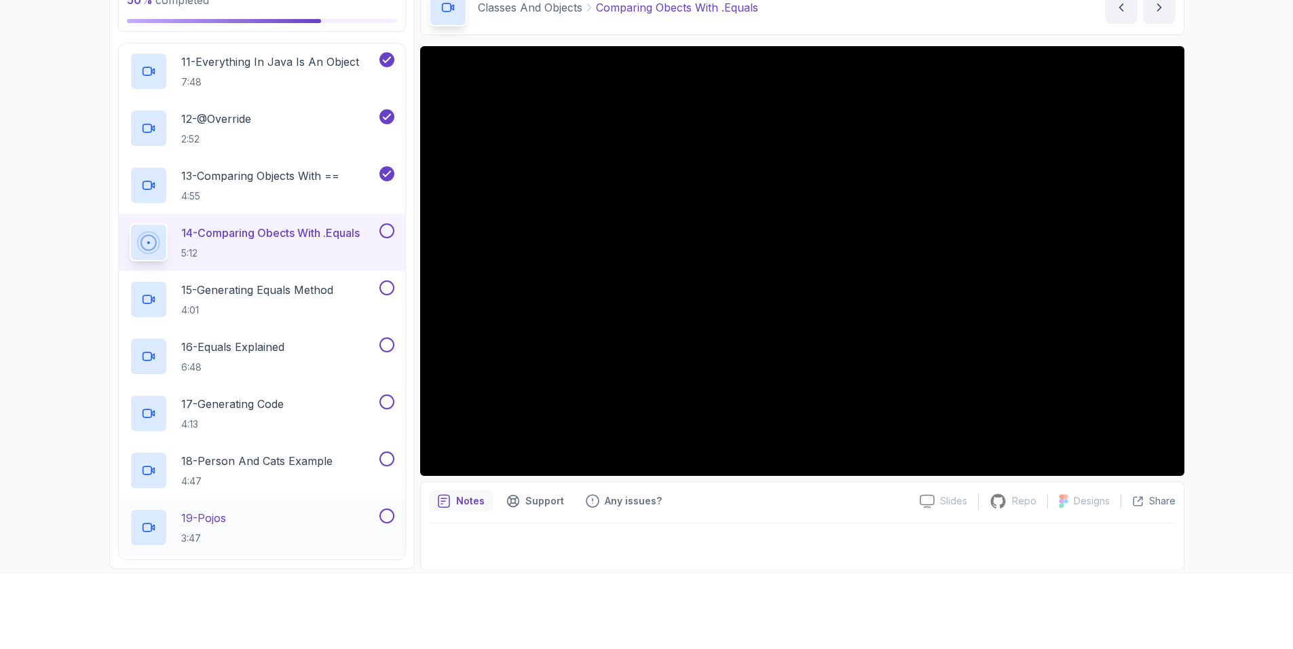
scroll to position [1115, 0]
